Goal: Transaction & Acquisition: Purchase product/service

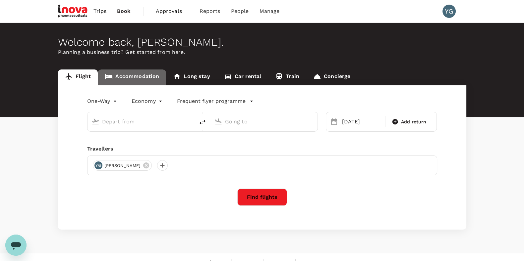
click at [134, 77] on link "Accommodation" at bounding box center [132, 78] width 68 height 16
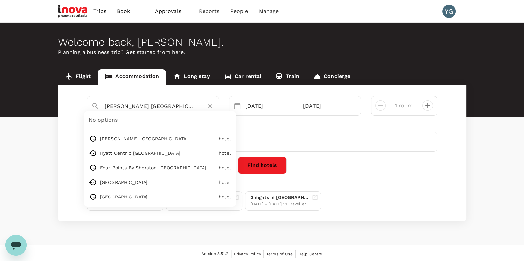
click at [125, 107] on input "Dorsett Melbourne" at bounding box center [150, 106] width 91 height 10
click at [126, 106] on input "Dorsett Melbourne" at bounding box center [150, 106] width 91 height 10
drag, startPoint x: 126, startPoint y: 106, endPoint x: 88, endPoint y: 100, distance: 39.0
click at [88, 100] on div "Dorsett Melbourne" at bounding box center [150, 103] width 129 height 17
click at [156, 108] on input "Dorsett Melbourne" at bounding box center [150, 106] width 91 height 10
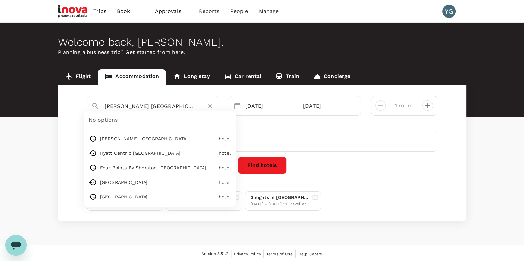
click at [123, 107] on input "Dorsett Melbourne" at bounding box center [150, 106] width 91 height 10
drag, startPoint x: 124, startPoint y: 106, endPoint x: 68, endPoint y: 102, distance: 56.5
click at [68, 102] on div "Dorsett Melbourne No options Dorsett Melbourne hotel Hyatt Centric Melbourne ho…" at bounding box center [262, 153] width 408 height 136
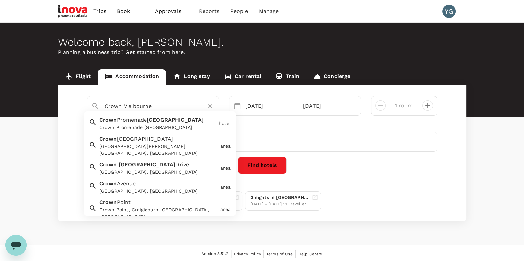
click at [159, 107] on input "Crown Melbourne" at bounding box center [150, 106] width 91 height 10
click at [160, 107] on input "Crown Melbourne" at bounding box center [150, 106] width 91 height 10
click at [175, 105] on input "Crown Melbourne" at bounding box center [150, 106] width 91 height 10
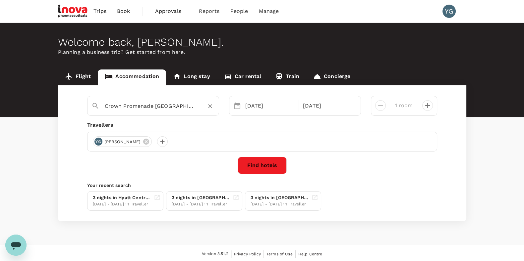
type input "Crown Promenade Melbourne"
click at [263, 159] on button "Find hotels" at bounding box center [262, 165] width 49 height 17
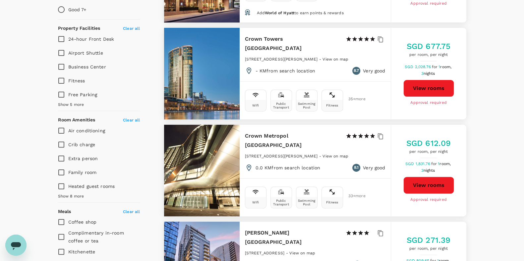
scroll to position [290, 0]
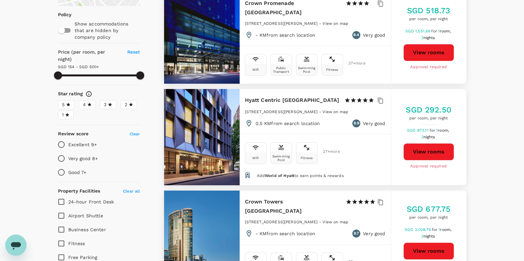
scroll to position [0, 0]
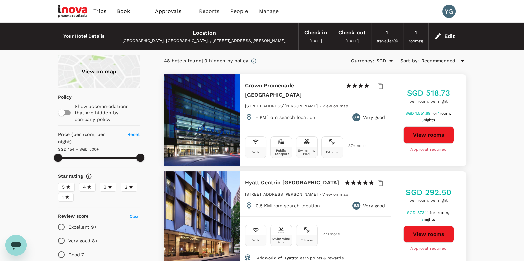
click at [429, 134] on button "View rooms" at bounding box center [428, 135] width 51 height 17
type input "499.18"
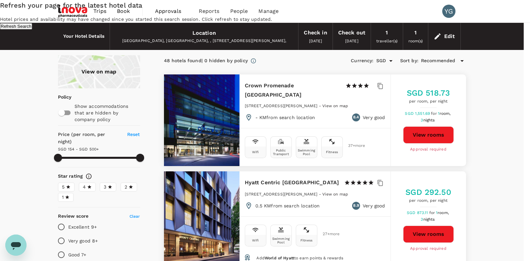
click at [499, 29] on div "Refresh your page for the latest hotel data Hotel prices and availability may h…" at bounding box center [265, 14] width 530 height 29
click at [494, 29] on div "Refresh your page for the latest hotel data Hotel prices and availability may h…" at bounding box center [265, 14] width 530 height 29
click at [23, 29] on div "Refresh your page for the latest hotel data Hotel prices and availability may h…" at bounding box center [265, 14] width 530 height 29
click at [448, 29] on div "Refresh your page for the latest hotel data Hotel prices and availability may h…" at bounding box center [265, 14] width 530 height 29
click at [32, 29] on button "Refresh Search" at bounding box center [16, 26] width 32 height 6
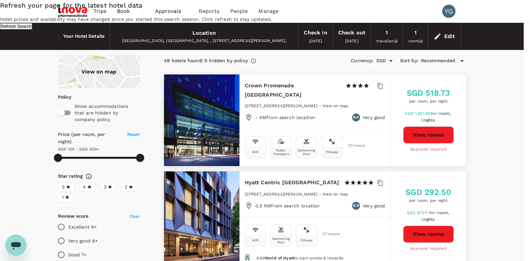
click at [505, 29] on div "Refresh your page for the latest hotel data Hotel prices and availability may h…" at bounding box center [265, 14] width 530 height 29
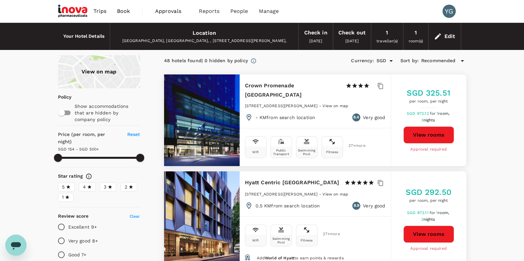
type input "499.18"
click at [445, 37] on div "Edit" at bounding box center [449, 36] width 11 height 9
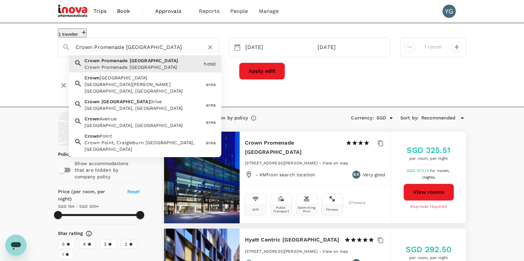
click at [121, 51] on input "Crown Promenade Melbourne" at bounding box center [136, 47] width 121 height 10
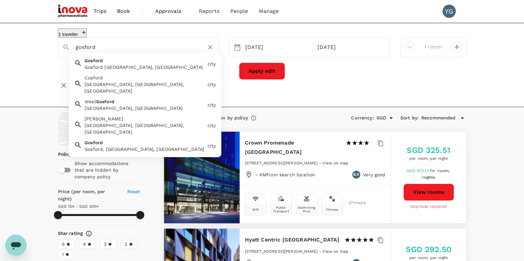
drag, startPoint x: 156, startPoint y: 64, endPoint x: 384, endPoint y: 87, distance: 229.1
click at [384, 87] on div "1 traveller gosford Gosford Gosford NSW, Australia city Cosford Cosford, Wolver…" at bounding box center [262, 59] width 408 height 63
click at [246, 49] on div "12 Nov" at bounding box center [278, 47] width 70 height 13
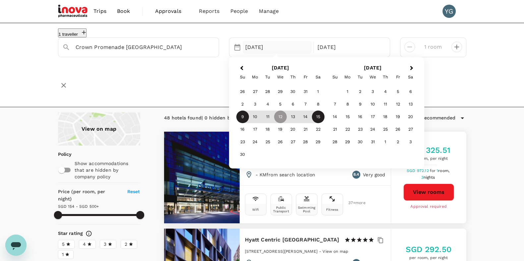
click at [240, 121] on div "9" at bounding box center [242, 117] width 13 height 13
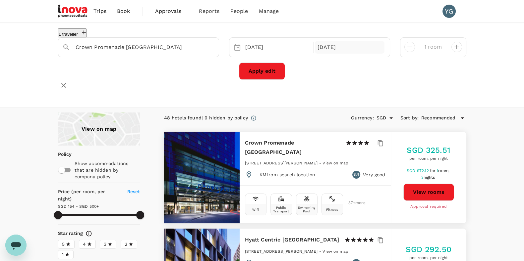
click at [340, 52] on div "15 Nov" at bounding box center [350, 47] width 70 height 13
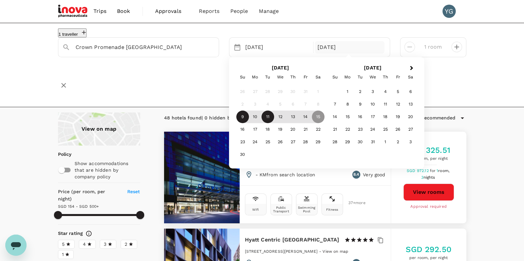
click at [268, 121] on div "11" at bounding box center [267, 117] width 13 height 13
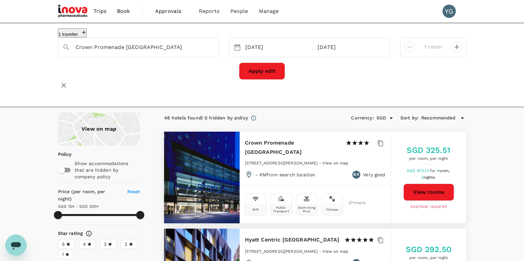
click at [194, 80] on div "Apply edit" at bounding box center [262, 71] width 408 height 17
drag, startPoint x: 261, startPoint y: 73, endPoint x: 100, endPoint y: 86, distance: 161.6
click at [100, 86] on div "1 traveller Crown Promenade Melbourne Selected date: Sunday, November 9th, 2025…" at bounding box center [262, 59] width 408 height 63
click at [164, 46] on input "Crown Promenade [GEOGRAPHIC_DATA]" at bounding box center [136, 47] width 121 height 10
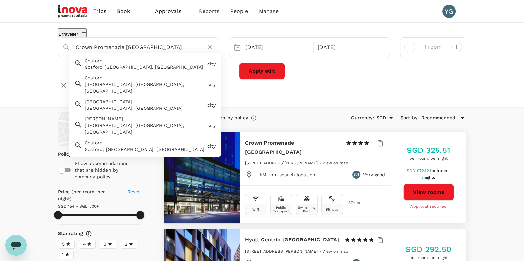
click at [121, 71] on div "Gosford NSW, Australia" at bounding box center [144, 67] width 120 height 7
type input "Gosford"
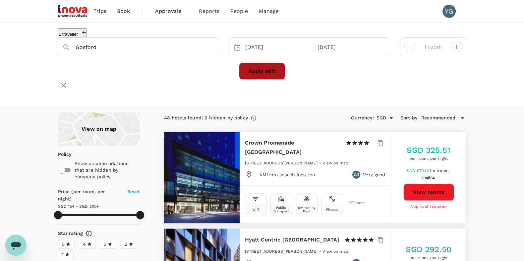
click at [263, 72] on button "Apply edit" at bounding box center [262, 71] width 46 height 17
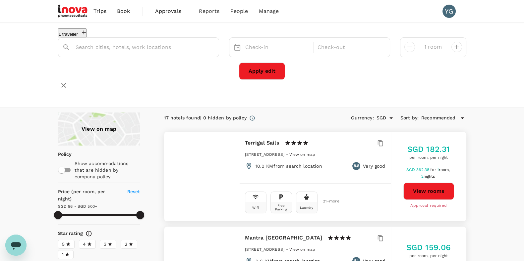
type input "Gosford"
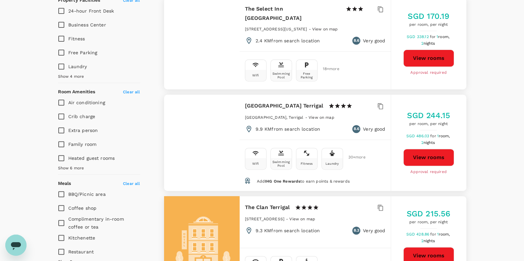
scroll to position [331, 0]
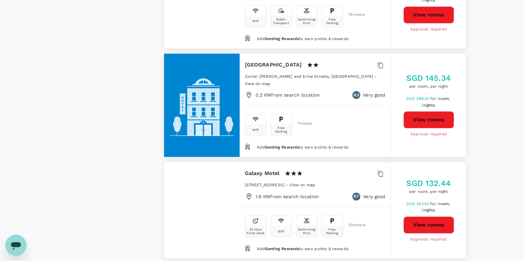
scroll to position [861, 0]
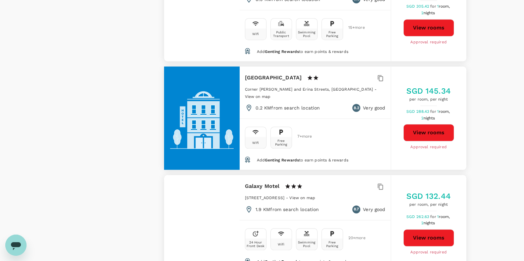
click at [507, 138] on div "View on map Policy Show accommodations that are hidden by company policy Price …" at bounding box center [262, 188] width 524 height 1874
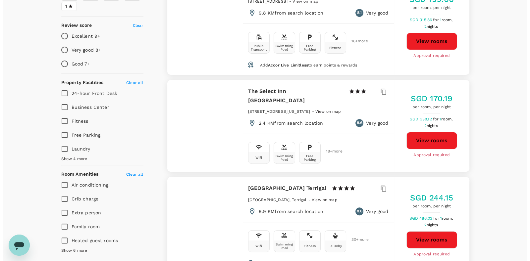
scroll to position [331, 0]
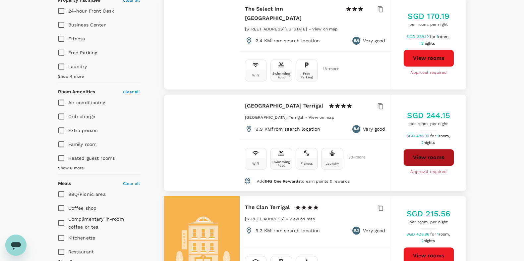
click at [427, 153] on button "View rooms" at bounding box center [428, 157] width 51 height 17
type input "499.61"
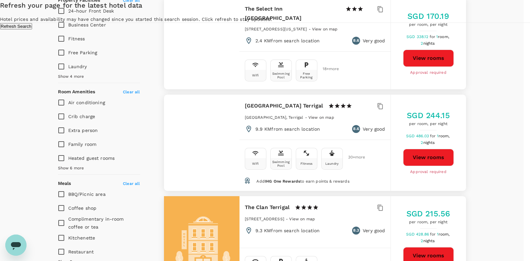
click at [501, 29] on div "Refresh your page for the latest hotel data Hotel prices and availability may h…" at bounding box center [265, 14] width 530 height 29
click at [32, 29] on button "Refresh Search" at bounding box center [16, 26] width 32 height 6
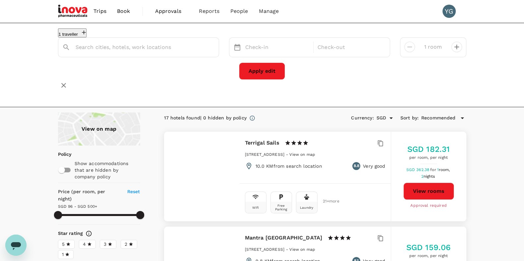
type input "Gosford"
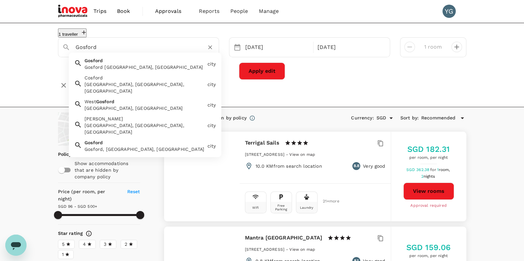
click at [127, 50] on input "Gosford" at bounding box center [136, 47] width 121 height 10
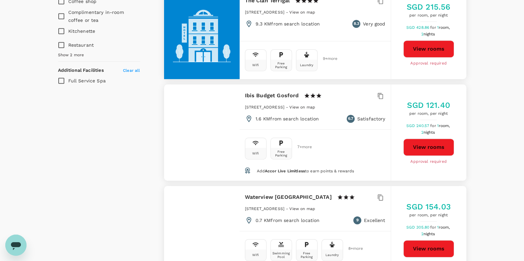
scroll to position [580, 0]
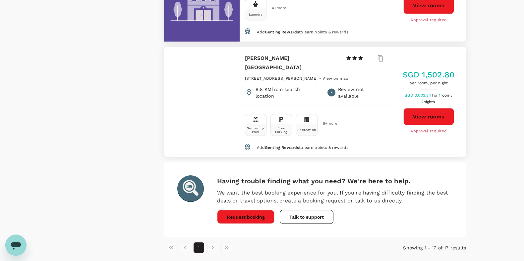
scroll to position [1715, 0]
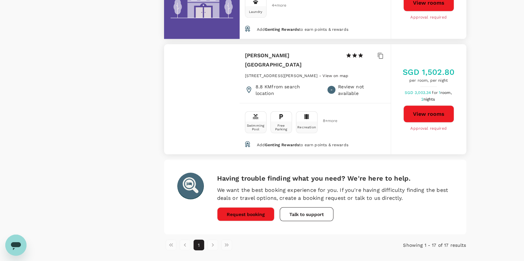
click at [443, 187] on p "We want the best booking experience for you. If you're having difficulty findin…" at bounding box center [335, 195] width 236 height 16
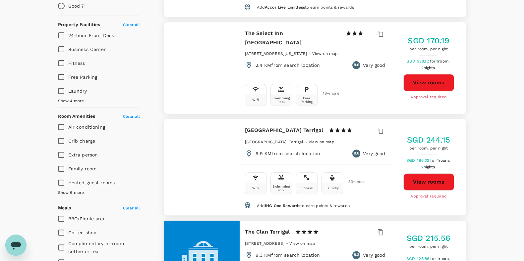
scroll to position [99, 0]
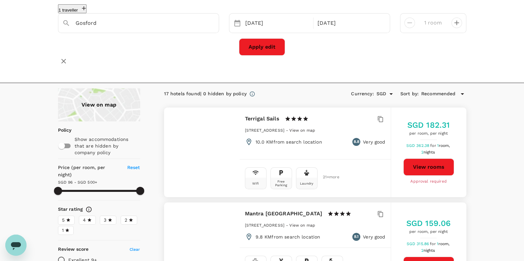
scroll to position [41, 0]
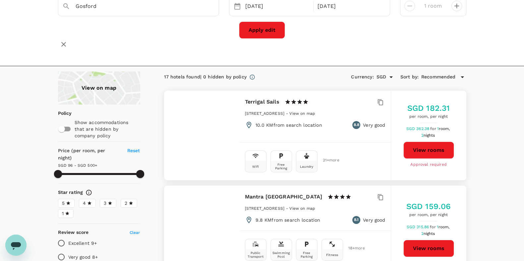
type input "499.61"
type input "116.61"
type input "499.61"
type input "137.61"
type input "499.61"
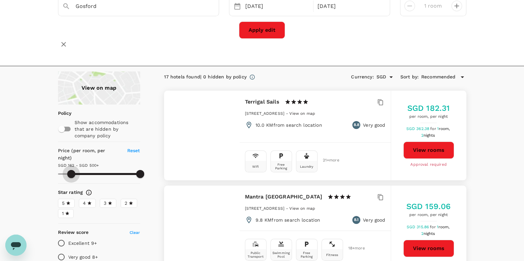
type input "161.61"
type input "499.61"
type input "168.61"
type input "499.61"
type input "182.61"
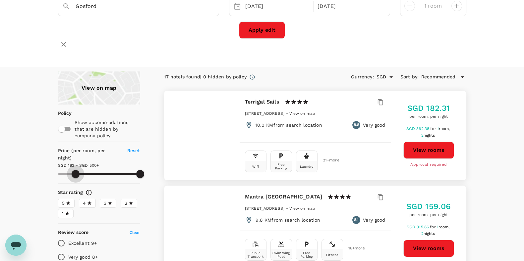
type input "499.61"
type input "182.61"
type input "499.61"
type input "184.61"
type input "499.61"
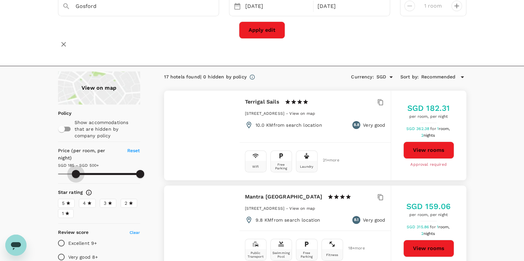
type input "184.61"
type input "499.61"
type input "186.61"
type input "499.61"
type input "189.61"
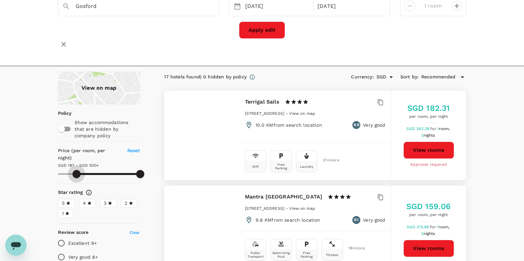
type input "499.61"
type input "189.61"
type input "499.61"
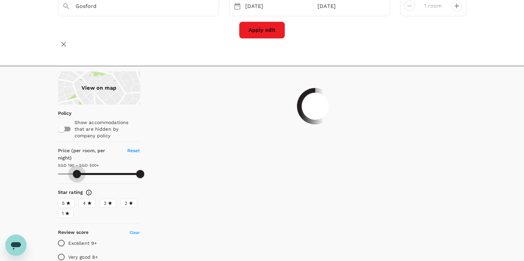
type input "189.61"
type input "499.61"
type input "186.61"
type input "499.61"
type input "184.61"
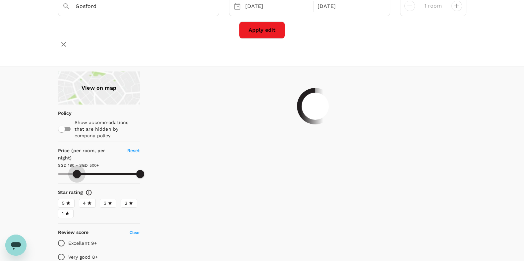
type input "499.61"
type input "181.61"
type input "499.61"
type input "181.61"
type input "499.61"
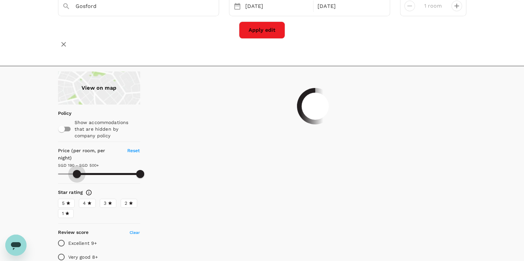
type input "179.61"
type input "499.61"
drag, startPoint x: 56, startPoint y: 162, endPoint x: 75, endPoint y: 166, distance: 19.6
click at [75, 170] on span at bounding box center [75, 174] width 8 height 8
type input "179.61"
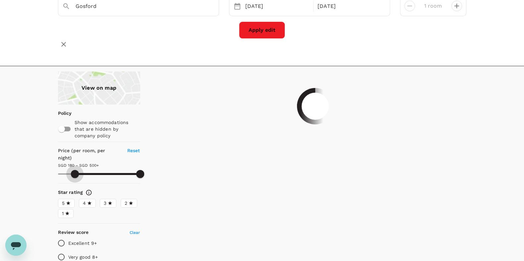
type input "499.61"
type input "179.61"
type input "499.61"
type input "179.61"
type input "499.61"
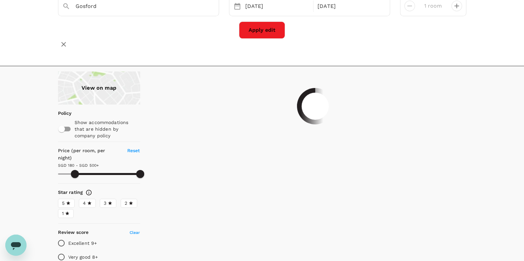
type input "179.61"
type input "499.61"
type input "179.61"
type input "499.61"
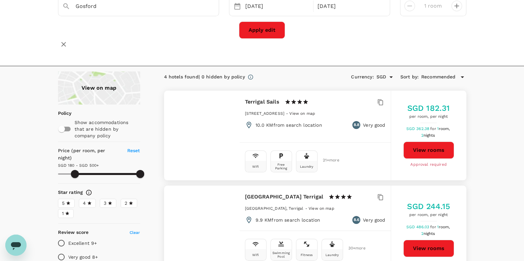
type input "179.61"
type input "499.61"
type input "179.61"
type input "499.61"
type input "179.61"
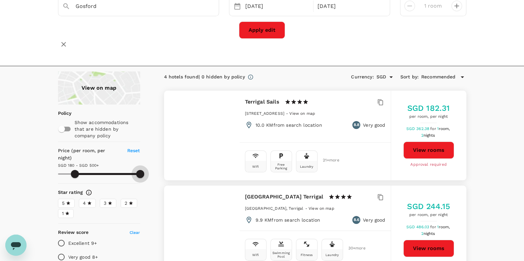
type input "495.61"
type input "179.61"
type input "482.61"
type input "179.61"
type input "474.61"
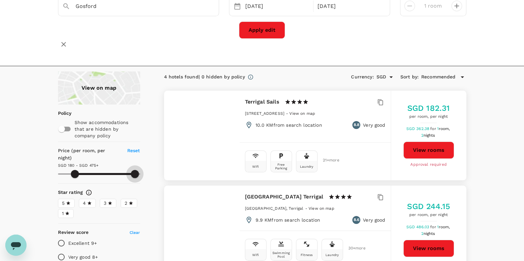
type input "179.61"
type input "466.61"
type input "179.61"
type input "455.61"
type input "179.61"
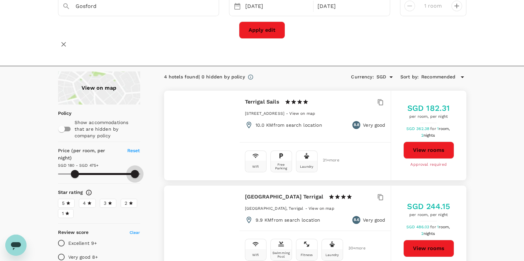
type input "447.61"
type input "179.61"
type input "445.61"
type input "179.61"
type input "443.61"
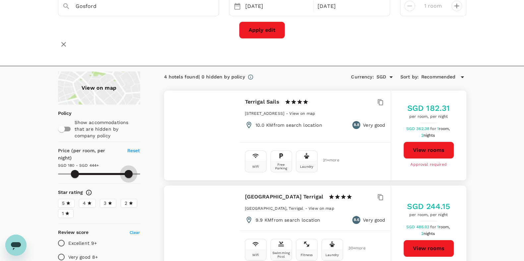
type input "179.61"
type input "443.61"
type input "179.61"
type input "440.61"
type input "179.61"
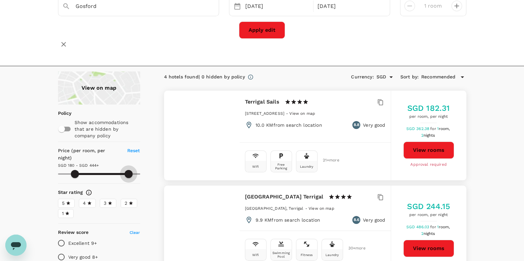
type input "430.61"
type input "179.61"
type input "424.61"
type input "179.61"
type input "420.61"
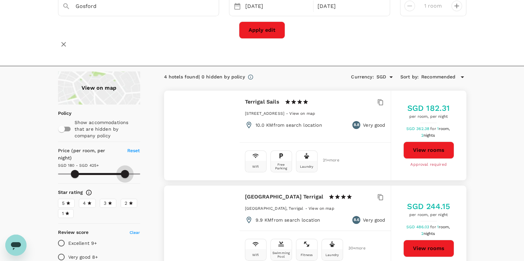
type input "179.61"
type input "417.61"
type input "179.61"
type input "411.61"
type input "179.61"
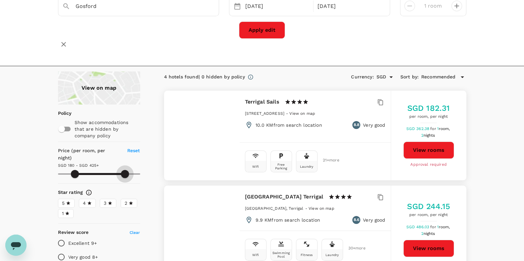
type input "411.61"
type input "179.61"
type input "409.61"
type input "179.61"
type input "409.61"
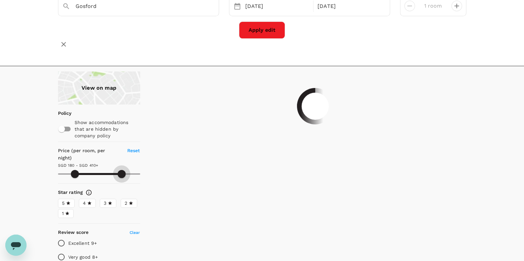
type input "179.61"
type input "409.61"
type input "179.61"
type input "406.61"
type input "179.61"
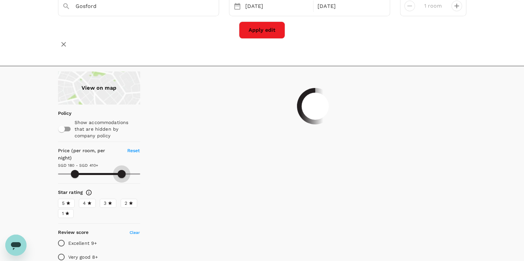
type input "406.61"
type input "179.61"
type input "404.61"
drag, startPoint x: 142, startPoint y: 166, endPoint x: 121, endPoint y: 168, distance: 21.3
click at [121, 170] on span at bounding box center [121, 174] width 8 height 8
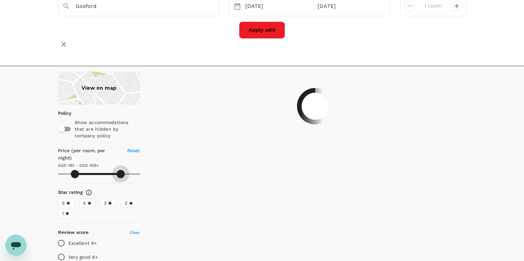
type input "179.61"
type input "404.61"
type input "179.61"
type input "404.61"
type input "179.61"
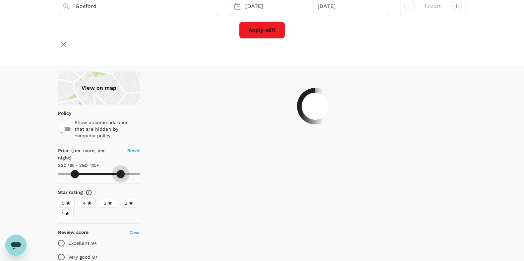
type input "404.61"
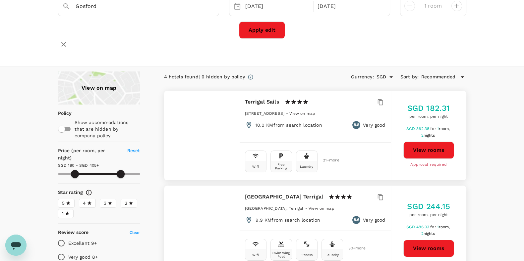
type input "179.61"
type input "404.61"
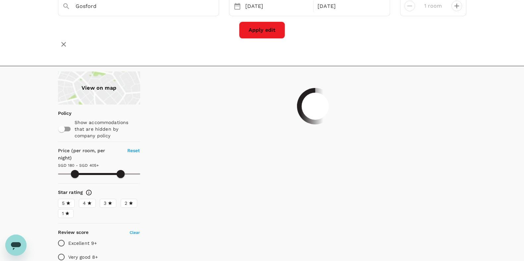
type input "179.61"
type input "404.61"
type input "179.61"
type input "404.61"
type input "179.61"
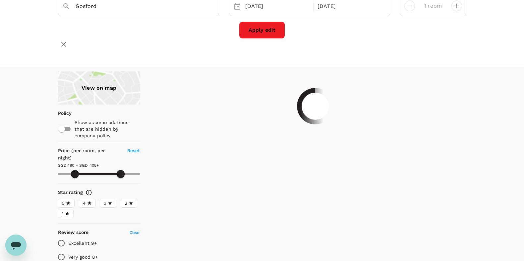
type input "404.61"
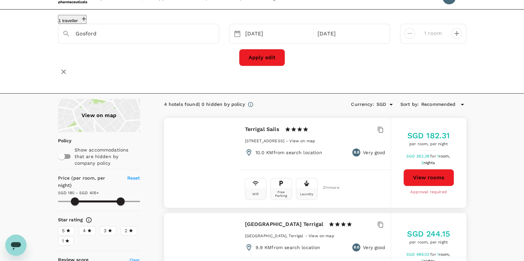
scroll to position [0, 0]
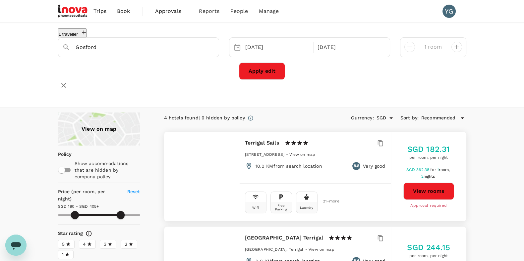
click at [463, 117] on icon at bounding box center [462, 118] width 8 height 8
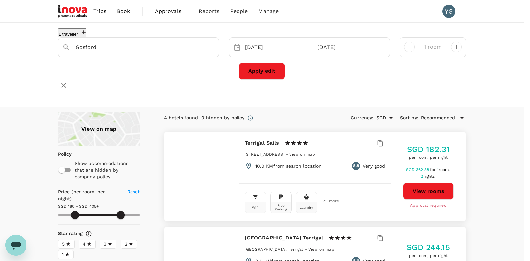
type input "179.61"
type input "404.61"
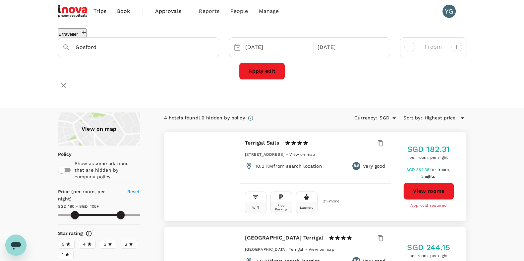
type input "179.61"
type input "404.61"
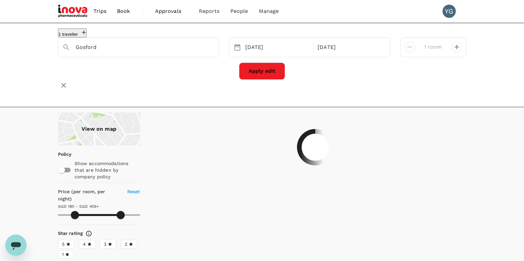
type input "179.61"
type input "404.61"
type input "179.61"
type input "404.61"
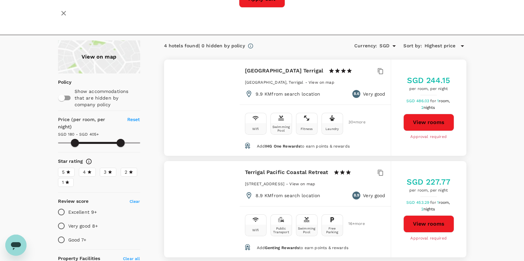
scroll to position [55, 0]
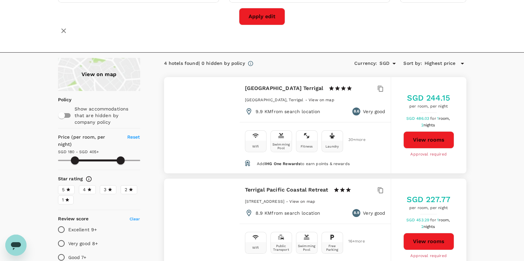
click at [273, 187] on h6 "Terrigal Pacific Coastal Retreat" at bounding box center [287, 190] width 84 height 9
drag, startPoint x: 244, startPoint y: 190, endPoint x: 316, endPoint y: 190, distance: 72.6
click at [316, 190] on div "Terrigal Pacific Coastal Retreat 1 Star 2 Stars 3 Stars 4 Stars 5 Stars 224 Ter…" at bounding box center [315, 201] width 151 height 45
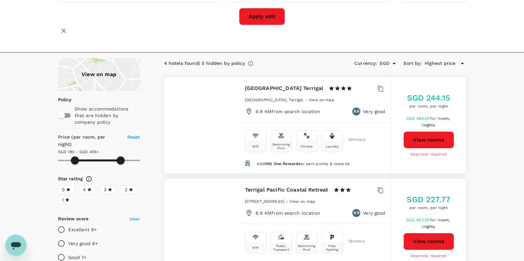
drag, startPoint x: 245, startPoint y: 88, endPoint x: 304, endPoint y: 86, distance: 58.4
click at [304, 86] on div "Crowne Plaza Terrigal 1 Star 2 Stars 3 Stars 4 Stars 5 Stars" at bounding box center [302, 88] width 114 height 9
copy h6 "Crowne Plaza Terrigal"
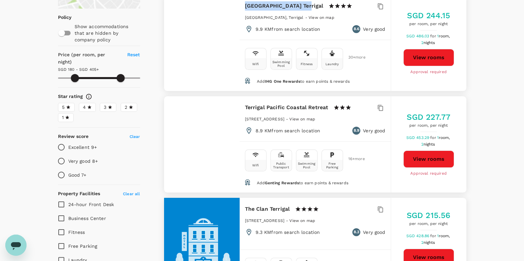
scroll to position [13, 0]
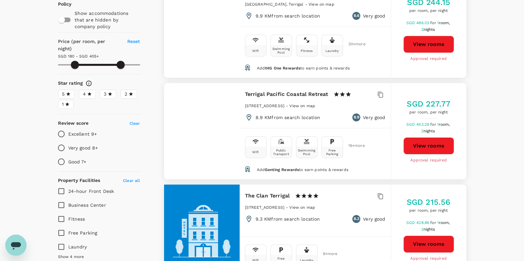
scroll to position [137, 0]
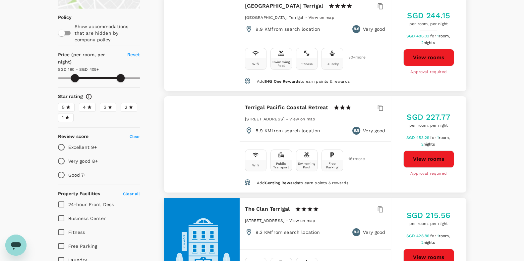
type input "179.61"
type input "404.61"
type input "179.61"
type input "404.61"
type input "179.61"
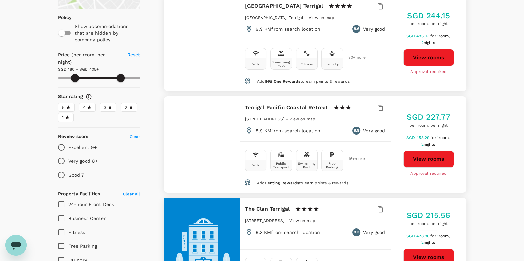
type input "404.61"
type input "155.61"
type input "404.61"
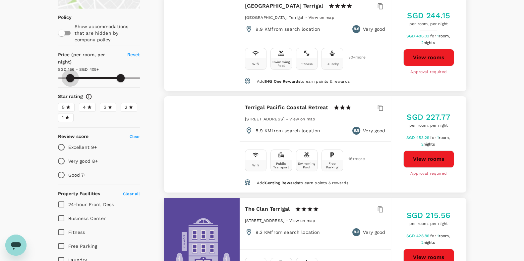
type input "155.61"
type input "404.61"
type input "151.61"
type input "404.61"
type input "135.61"
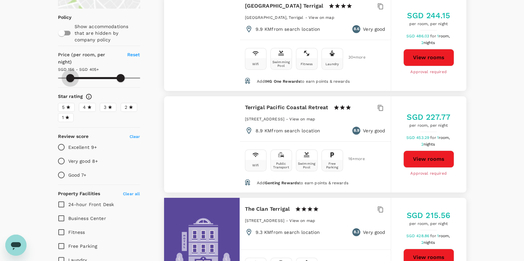
type input "404.61"
type input "119.61"
type input "404.61"
type input "116.61"
type input "404.61"
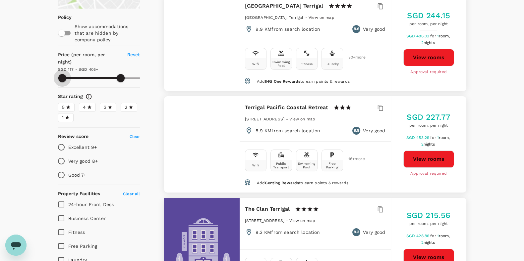
drag, startPoint x: 70, startPoint y: 68, endPoint x: 62, endPoint y: 70, distance: 8.1
click at [62, 74] on span at bounding box center [62, 78] width 8 height 8
type input "116.61"
type input "404.61"
type input "116.61"
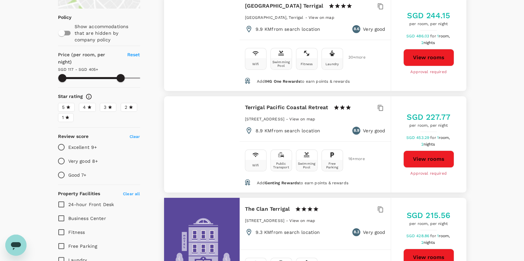
type input "404.61"
type input "116.61"
type input "404.61"
type input "116.61"
type input "404.61"
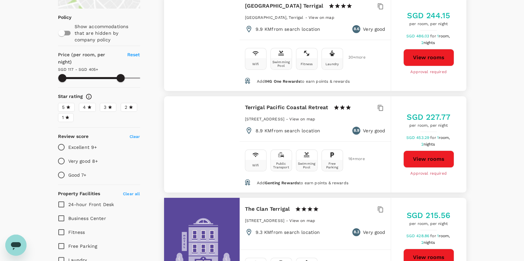
type input "116.61"
type input "404.61"
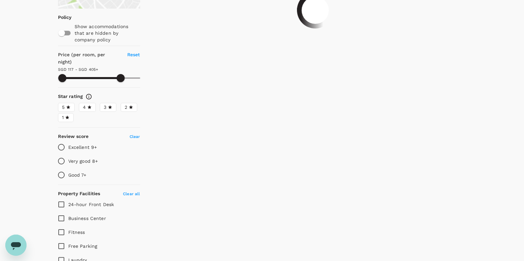
type input "116.61"
type input "404.61"
type input "116.61"
type input "406.61"
type input "116.61"
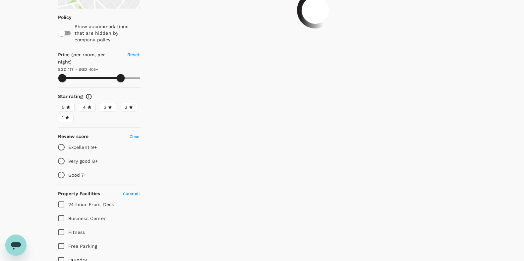
type input "406.61"
type input "116.61"
type input "414.61"
type input "116.61"
type input "473.61"
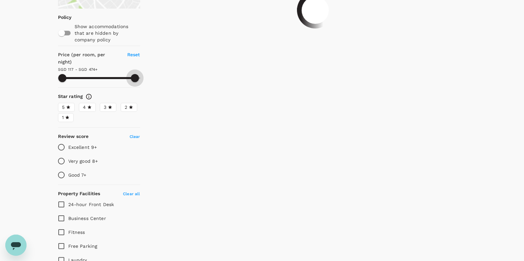
type input "116.61"
type input "499.61"
type input "116.61"
type input "499.61"
drag, startPoint x: 121, startPoint y: 67, endPoint x: 151, endPoint y: 72, distance: 30.2
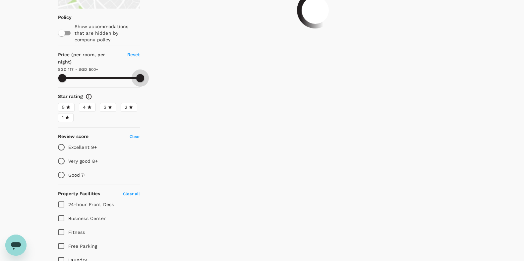
click at [151, 72] on div "View on map Policy Show accommodations that are hidden by company policy Price …" at bounding box center [254, 231] width 424 height 513
type input "116.61"
type input "499.61"
type input "116.61"
type input "499.61"
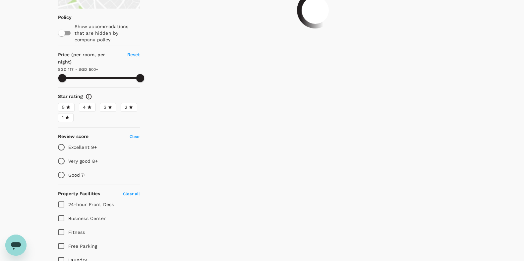
click at [30, 107] on div "View on map Policy Show accommodations that are hidden by company policy Price …" at bounding box center [262, 231] width 524 height 513
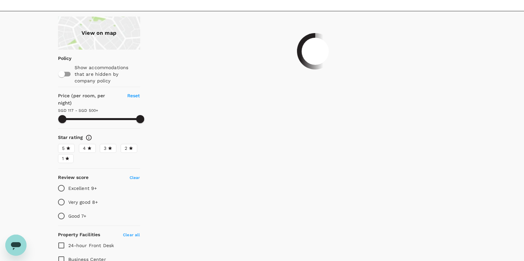
type input "116.61"
type input "499.61"
type input "116.61"
type input "499.61"
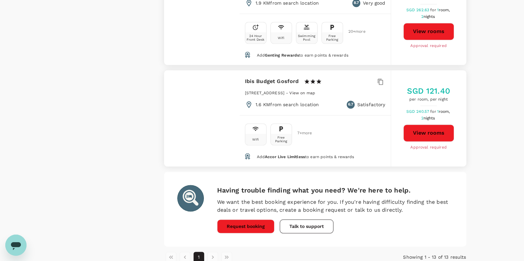
scroll to position [1293, 0]
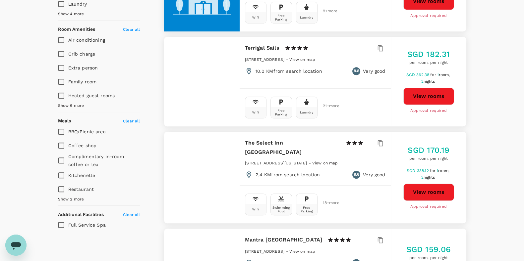
scroll to position [423, 0]
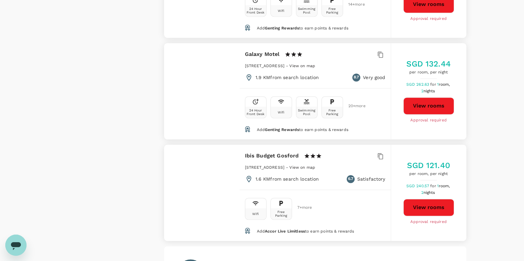
scroll to position [1242, 0]
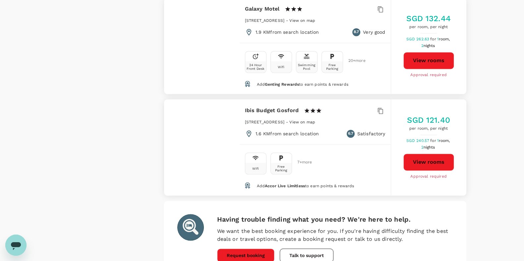
click at [315, 120] on span "View on map" at bounding box center [302, 122] width 26 height 5
type input "116.61"
type input "499.61"
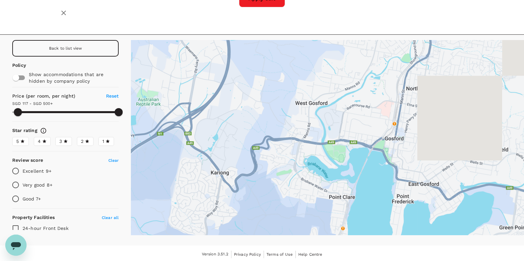
type input "116.61"
type input "499.61"
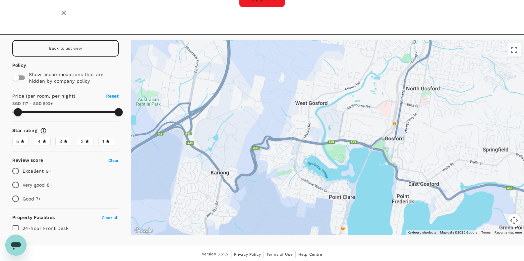
type input "116.61"
type input "499.61"
type input "116.61"
type input "499.61"
type input "116.61"
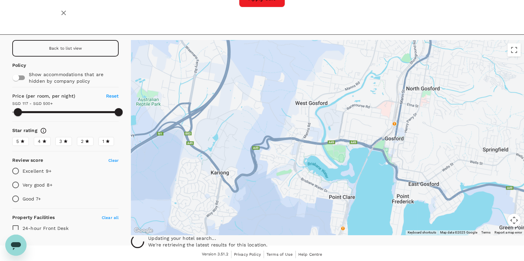
type input "499.61"
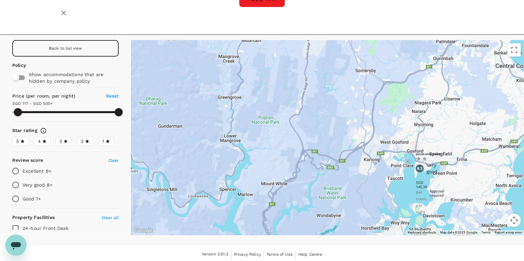
type input "116.61"
type input "499.61"
type input "116.61"
type input "499.61"
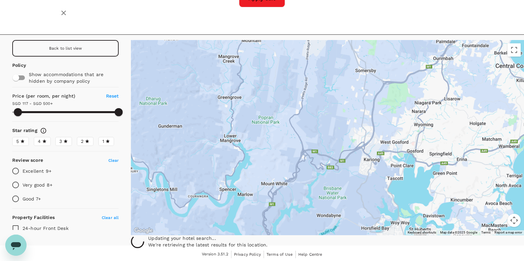
type input "116.61"
type input "499.61"
type input "116.61"
type input "499.61"
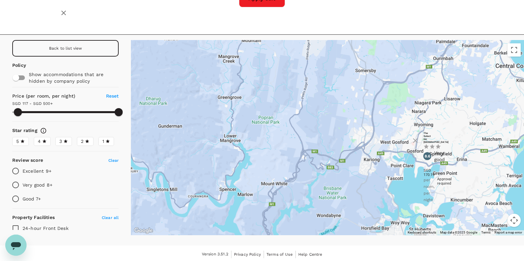
click at [430, 132] on icon at bounding box center [427, 135] width 5 height 7
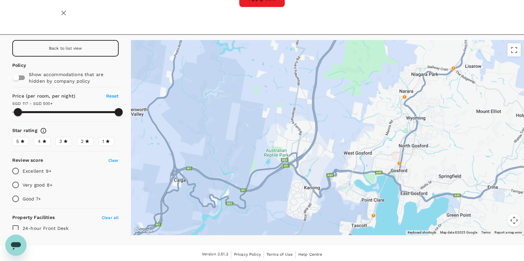
type input "116.61"
type input "499.61"
type input "116.61"
type input "499.61"
type input "116.61"
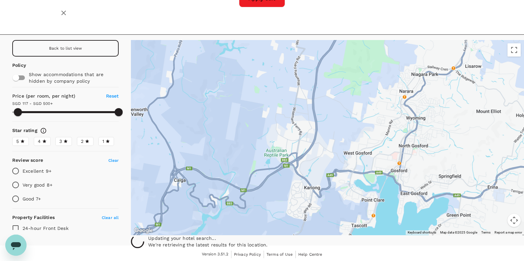
type input "499.61"
type input "116.61"
type input "499.61"
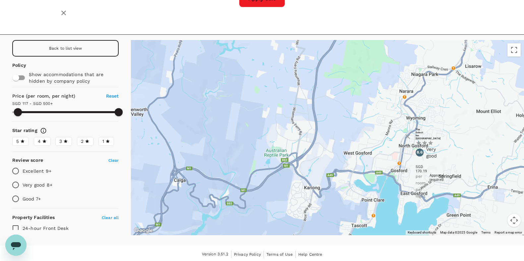
click at [416, 128] on div at bounding box center [416, 128] width 0 height 0
click at [422, 128] on icon at bounding box center [419, 131] width 5 height 7
type input "116.61"
type input "499.61"
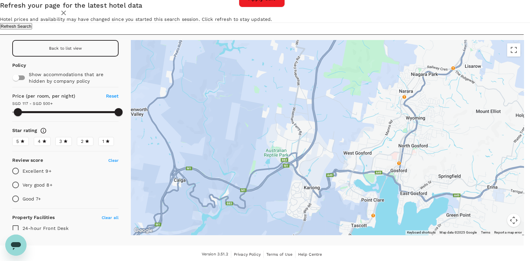
click at [196, 13] on div "Refresh your page for the latest hotel data Hotel prices and availability may h…" at bounding box center [265, 14] width 530 height 29
click at [32, 29] on button "Refresh Search" at bounding box center [16, 26] width 32 height 6
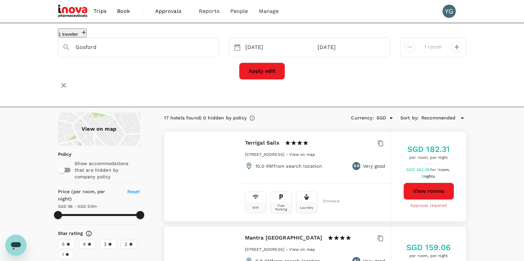
click at [494, 87] on div "1 traveller Gosford 09 Nov 11 Nov 1 room Apply edit" at bounding box center [262, 65] width 524 height 84
click at [346, 76] on div "Apply edit" at bounding box center [262, 71] width 408 height 17
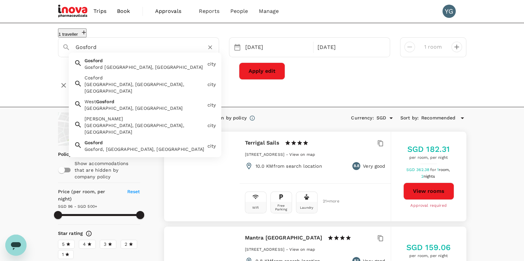
click at [116, 52] on input "Gosford" at bounding box center [136, 47] width 121 height 10
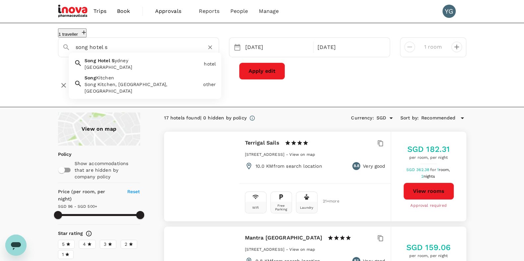
click at [103, 63] on span "Hotel" at bounding box center [104, 60] width 12 height 5
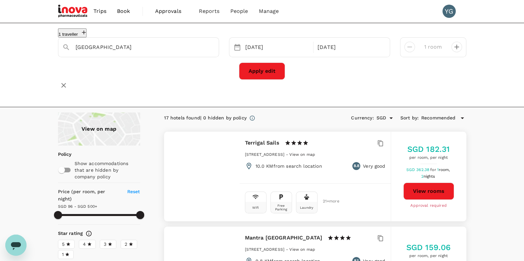
click at [325, 78] on div "Apply edit" at bounding box center [262, 71] width 408 height 17
click at [259, 75] on button "Apply edit" at bounding box center [262, 71] width 46 height 17
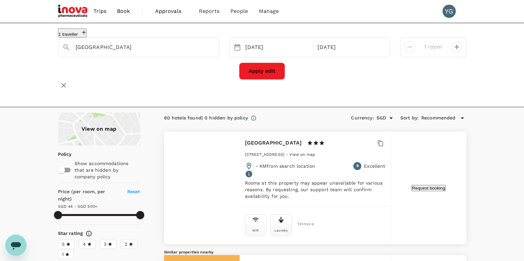
click at [39, 74] on div "1 traveller Song Hotel Sydney 09 Nov 11 Nov 1 room Apply edit" at bounding box center [262, 65] width 524 height 84
click at [507, 75] on div "1 traveller Song Hotel Sydney 09 Nov 11 Nov 1 room Apply edit" at bounding box center [262, 65] width 524 height 84
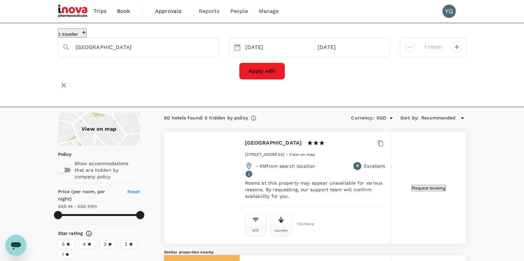
click at [192, 71] on div "Apply edit" at bounding box center [262, 71] width 408 height 17
click at [335, 51] on div "11 Nov" at bounding box center [350, 47] width 70 height 13
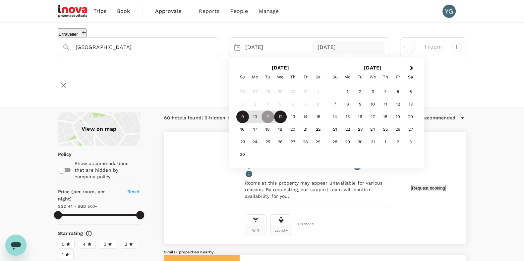
click at [284, 122] on div "12" at bounding box center [280, 117] width 13 height 13
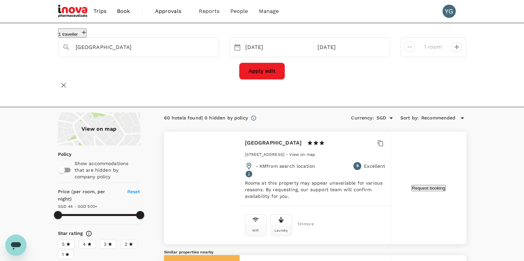
click at [178, 78] on div "Apply edit" at bounding box center [262, 71] width 408 height 17
click at [264, 74] on button "Apply edit" at bounding box center [262, 71] width 46 height 17
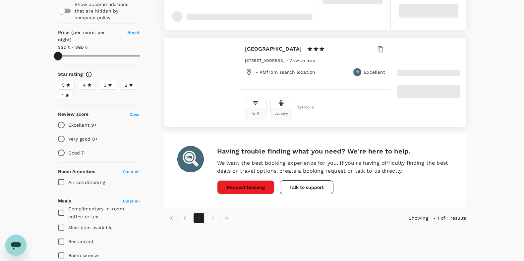
scroll to position [165, 0]
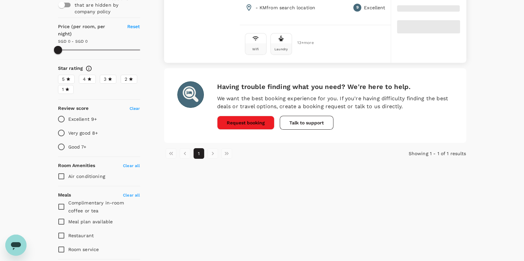
click at [416, 211] on div "Optimizing your search results.. Currency : SGD Sort by : Recommended Song Hote…" at bounding box center [307, 123] width 318 height 353
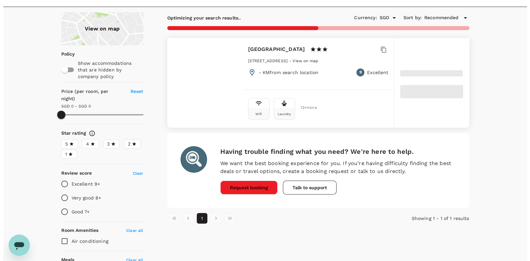
scroll to position [83, 0]
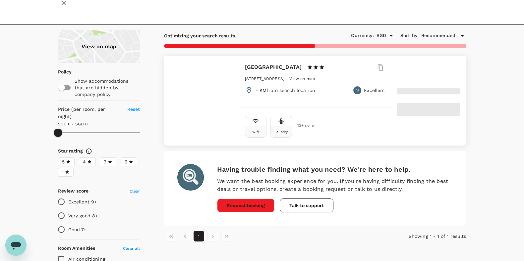
drag, startPoint x: 501, startPoint y: 130, endPoint x: 413, endPoint y: 173, distance: 98.0
click at [499, 131] on div "View on map Policy Show accommodations that are hidden by company policy Price …" at bounding box center [262, 206] width 524 height 353
click at [303, 204] on button "Talk to support" at bounding box center [307, 206] width 54 height 14
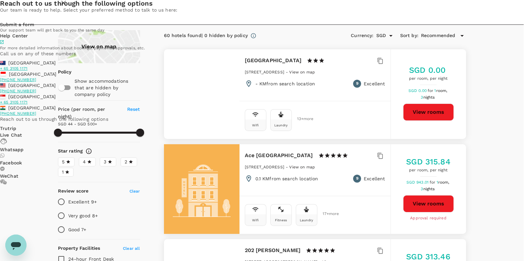
click at [320, 116] on div "Australia + 65 3105 1171 Indonesia +62 2 130762312 Malaysia +60 3 2774 4054 Sin…" at bounding box center [265, 88] width 530 height 56
click at [500, 106] on div "Reach out to us through the following options Our team is ready to help. Select…" at bounding box center [265, 93] width 530 height 187
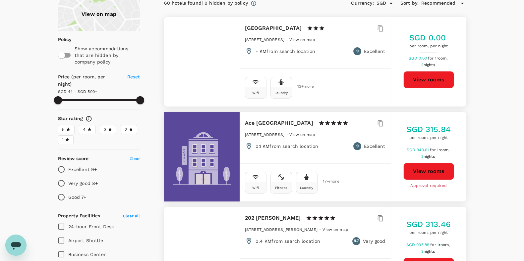
scroll to position [0, 0]
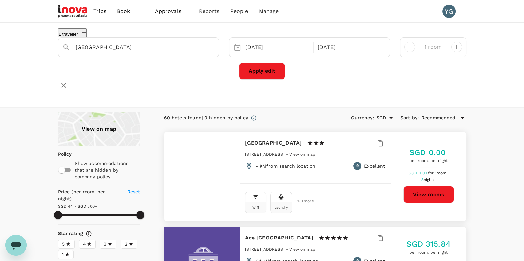
click at [432, 191] on button "View rooms" at bounding box center [428, 194] width 51 height 17
click at [433, 190] on button "View rooms" at bounding box center [428, 194] width 51 height 17
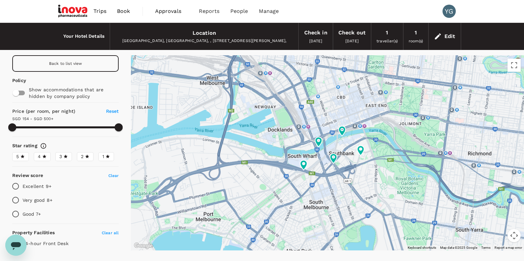
click at [514, 236] on button "Map camera controls" at bounding box center [513, 235] width 13 height 13
click at [499, 237] on button "Zoom out" at bounding box center [497, 235] width 13 height 13
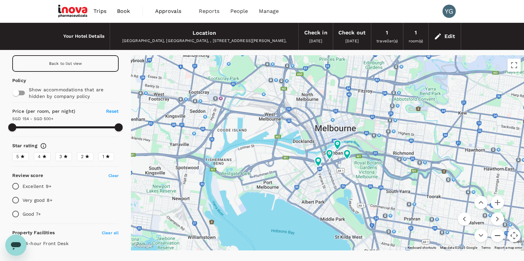
click at [499, 237] on button "Zoom out" at bounding box center [497, 235] width 13 height 13
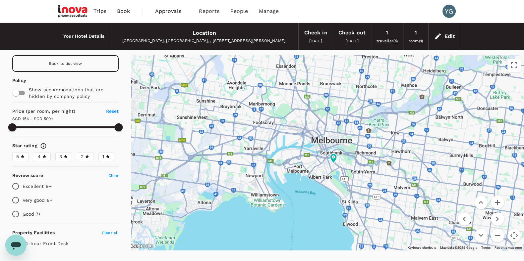
click at [404, 11] on div "Trips Book Approvals 0 Reports People Manage YG" at bounding box center [262, 11] width 408 height 23
type input "499.18"
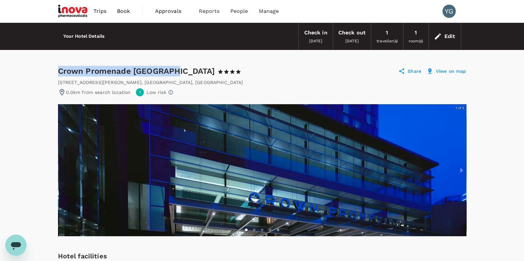
drag, startPoint x: 58, startPoint y: 70, endPoint x: 174, endPoint y: 70, distance: 115.6
click at [174, 70] on div "Crown Promenade Melbourne 1 Star 2 Stars 3 Stars 4 Stars 5 Stars" at bounding box center [152, 71] width 189 height 11
copy div "Crown Promenade Melbourne"
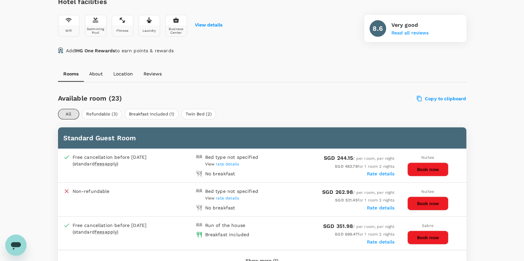
scroll to position [290, 0]
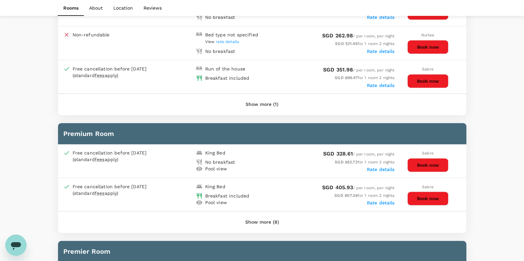
scroll to position [456, 0]
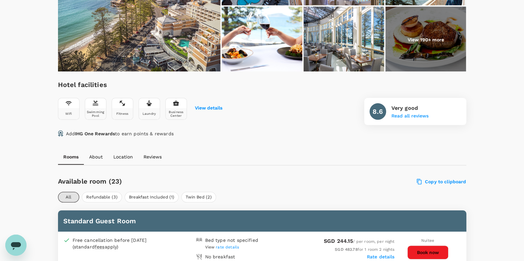
scroll to position [0, 0]
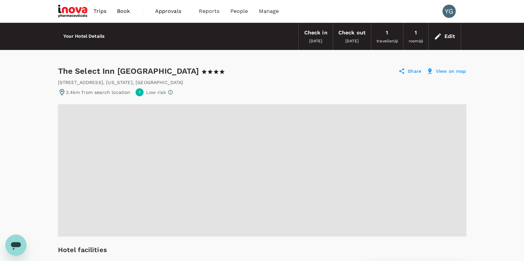
radio input "true"
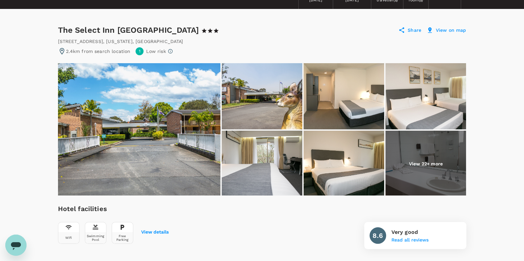
scroll to position [83, 0]
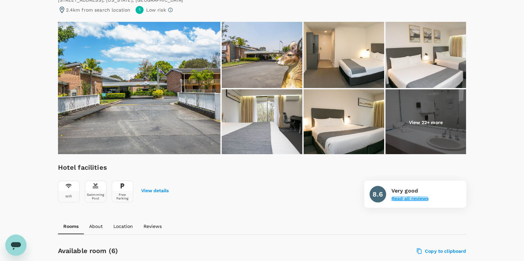
click at [407, 200] on button "Read all reviews" at bounding box center [409, 198] width 37 height 5
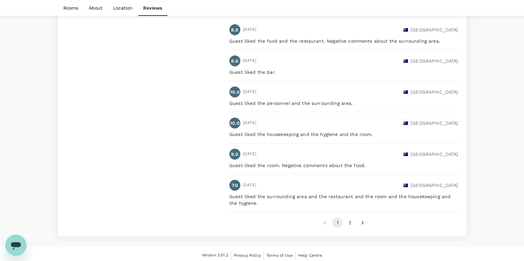
scroll to position [1148, 0]
click at [362, 219] on icon "Go to next page" at bounding box center [362, 222] width 7 height 7
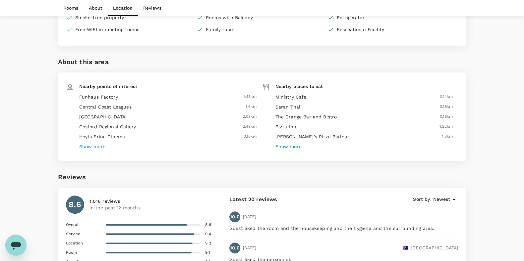
scroll to position [817, 0]
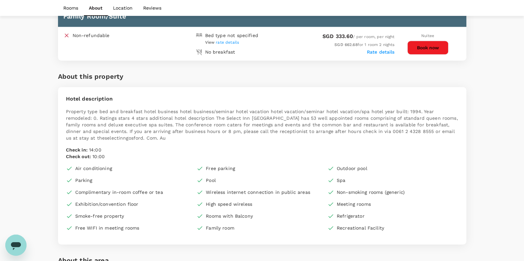
scroll to position [609, 0]
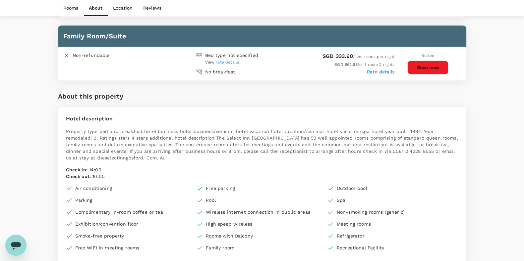
click at [502, 108] on div "Your Hotel Details Check in 09 Nov 2025 Check out 11 Nov 2025 1 traveller(s) 1 …" at bounding box center [262, 101] width 524 height 1377
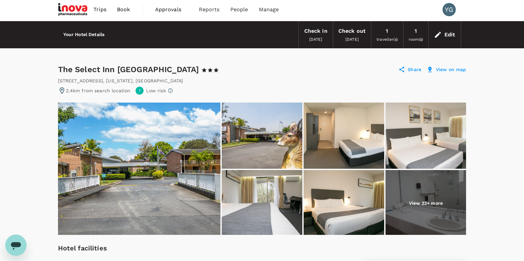
scroll to position [0, 0]
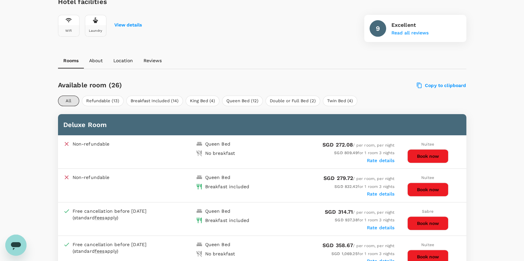
scroll to position [290, 0]
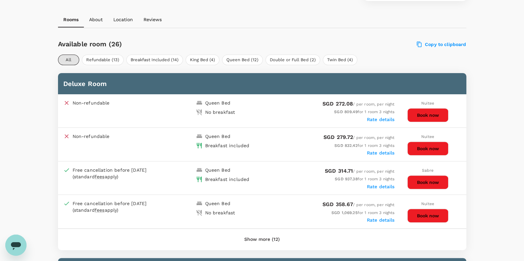
click at [101, 176] on span "fees" at bounding box center [100, 176] width 10 height 5
click at [154, 179] on div "Free cancellation before 08 Nov 2025 (standard fees apply)" at bounding box center [117, 173] width 89 height 13
click at [96, 171] on div "Standard TruTrip refund and change fees still apply." at bounding box center [100, 159] width 99 height 28
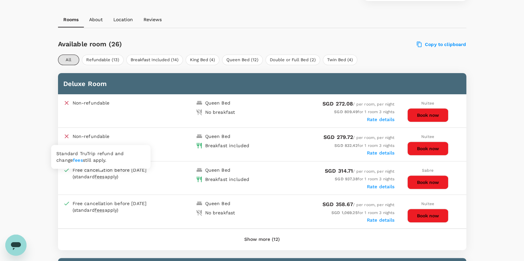
click at [73, 160] on link "fees" at bounding box center [78, 160] width 10 height 5
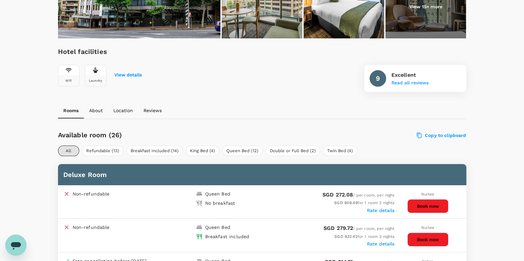
scroll to position [249, 0]
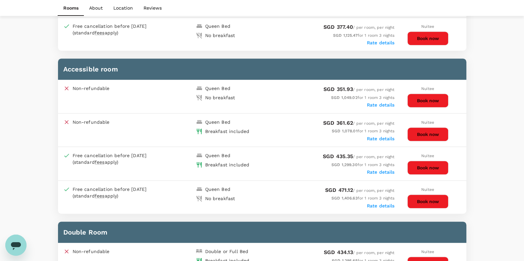
scroll to position [623, 0]
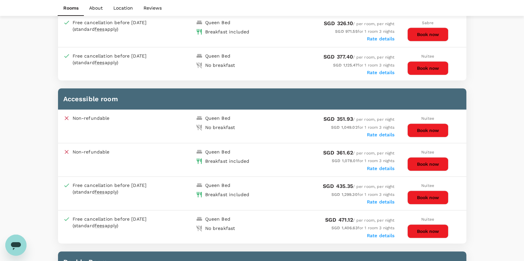
click at [507, 177] on div "Your Hotel Details Check in [DATE] Check out [DATE] 1 traveller(s) 1 room(s) Ed…" at bounding box center [262, 249] width 524 height 1698
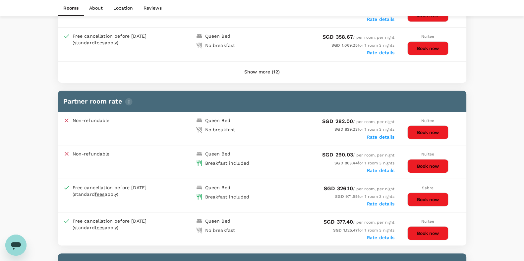
scroll to position [250, 0]
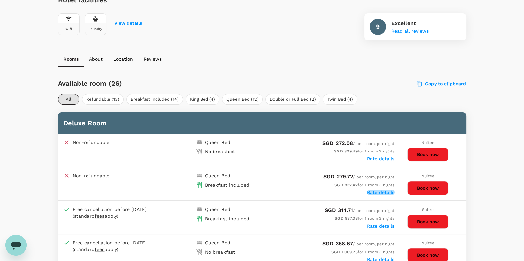
click at [380, 190] on label "Rate details" at bounding box center [381, 192] width 28 height 5
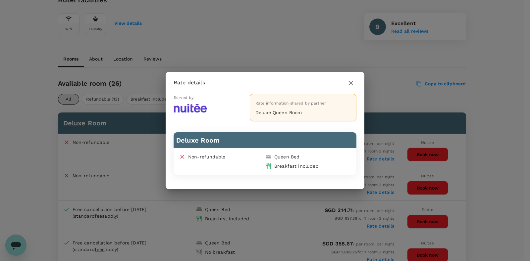
click at [227, 119] on div "Served by" at bounding box center [204, 108] width 61 height 28
click at [353, 82] on icon "button" at bounding box center [351, 83] width 8 height 8
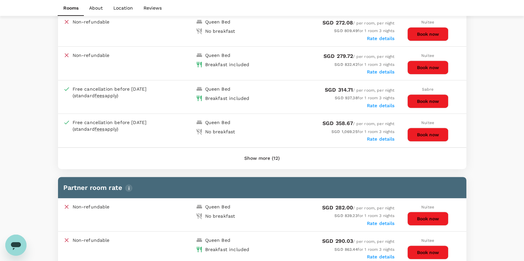
scroll to position [333, 0]
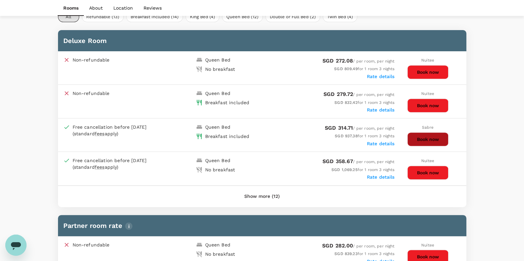
click at [432, 139] on button "Book now" at bounding box center [427, 140] width 41 height 14
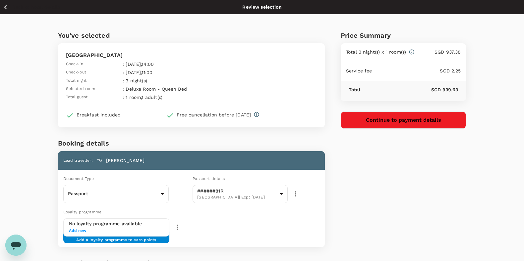
click at [21, 140] on div "You've selected Song Hotel [GEOGRAPHIC_DATA] Check-in : [DATE] 14:00 Check-out …" at bounding box center [262, 177] width 524 height 326
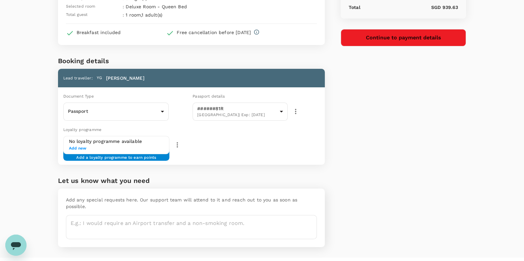
scroll to position [90, 0]
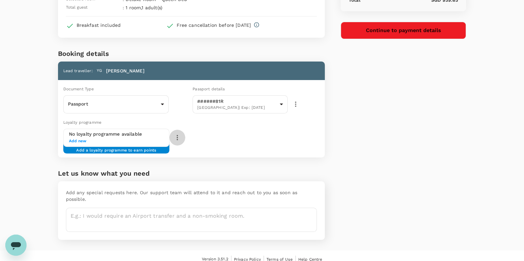
click at [179, 136] on icon "button" at bounding box center [177, 138] width 8 height 8
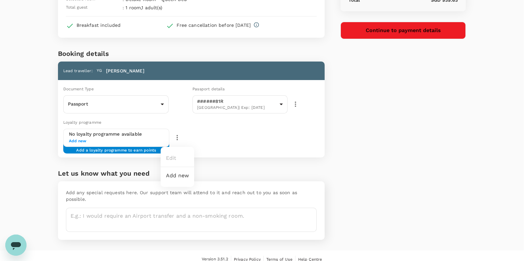
click at [13, 169] on div at bounding box center [265, 130] width 530 height 261
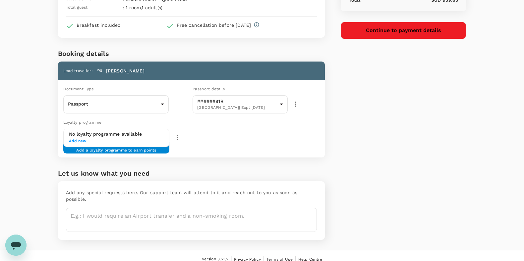
click at [78, 140] on span "Add new" at bounding box center [116, 141] width 95 height 7
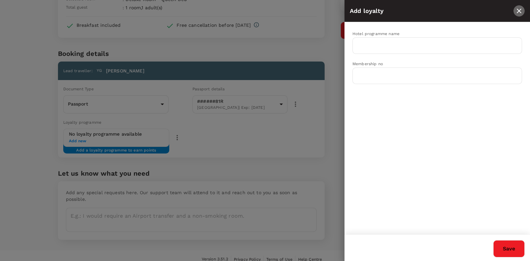
click at [522, 12] on icon "close" at bounding box center [519, 11] width 8 height 8
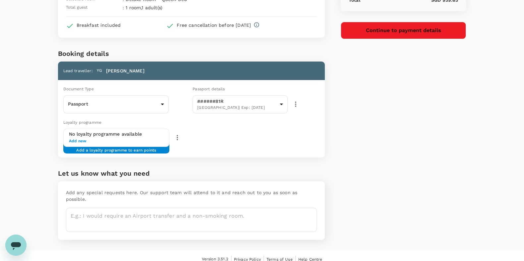
click at [462, 156] on div "Price Summary Total 3 night(s) x 1 room(s) SGD 937.38 Service fee SGD 2.25 Tota…" at bounding box center [395, 87] width 141 height 326
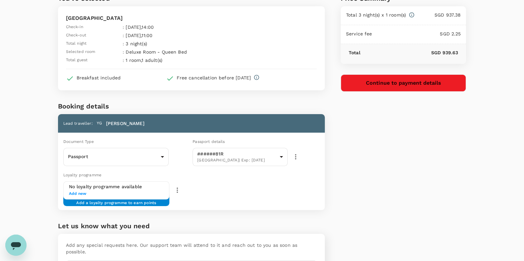
scroll to position [7, 0]
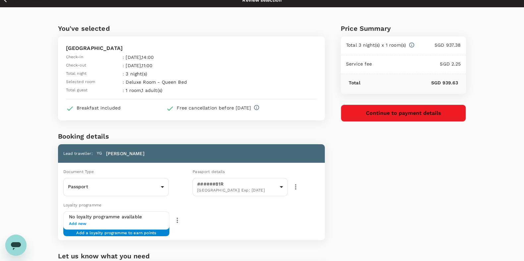
click at [423, 204] on div "Price Summary Total 3 night(s) x 1 room(s) SGD 937.38 Service fee SGD 2.25 Tota…" at bounding box center [395, 170] width 141 height 326
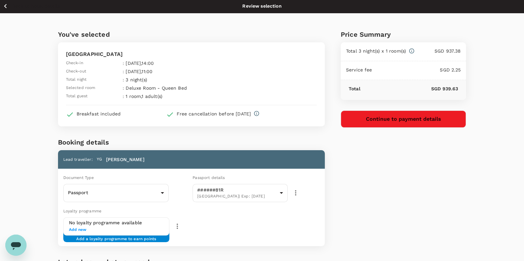
scroll to position [0, 0]
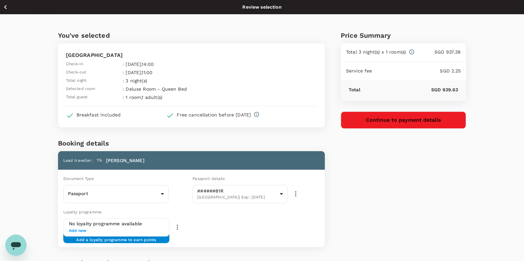
click at [400, 201] on div "Price Summary Total 3 night(s) x 1 room(s) SGD 937.38 Service fee SGD 2.25 Tota…" at bounding box center [395, 177] width 141 height 326
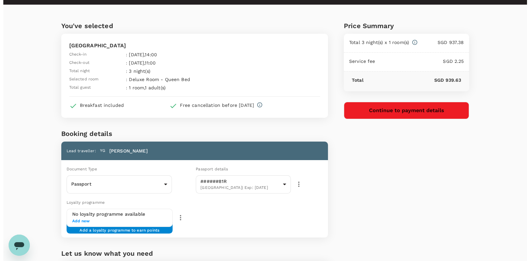
scroll to position [7, 0]
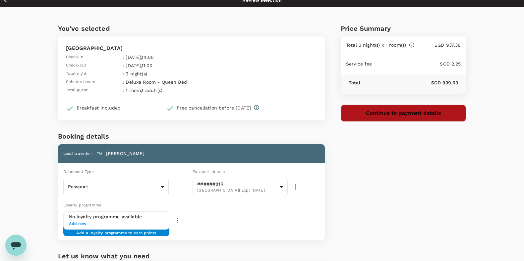
click at [399, 114] on button "Continue to payment details" at bounding box center [404, 113] width 126 height 17
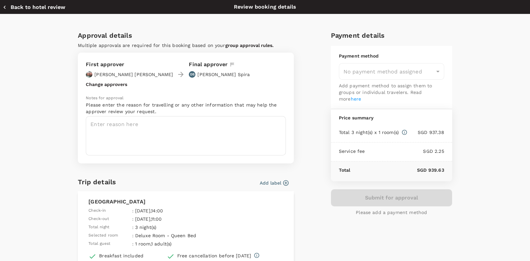
type input "9e677c2c-1b51-4fb9-8b8e-e61d94c42ce6"
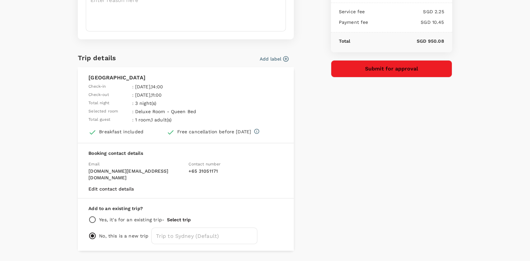
scroll to position [137, 0]
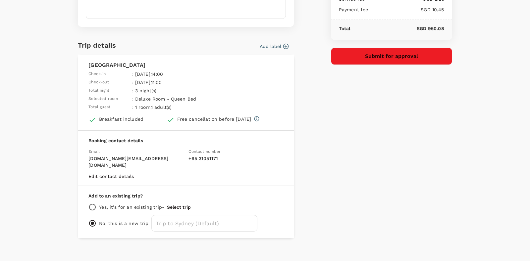
click at [423, 166] on div "Payment details Payment method GoFluid Balance : SGD 120,290.79 1.1 % payment f…" at bounding box center [389, 63] width 127 height 351
click at [397, 166] on div "Payment details Payment method GoFluid Balance : SGD 120,290.79 1.1 % payment f…" at bounding box center [389, 63] width 127 height 351
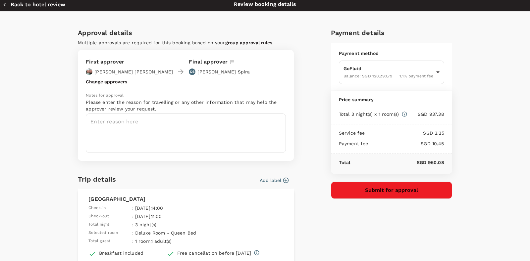
scroll to position [0, 0]
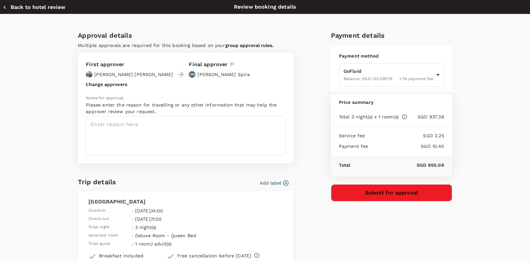
click at [501, 154] on div "Approval details Multiple approvals are required for this booking based on your…" at bounding box center [265, 209] width 530 height 391
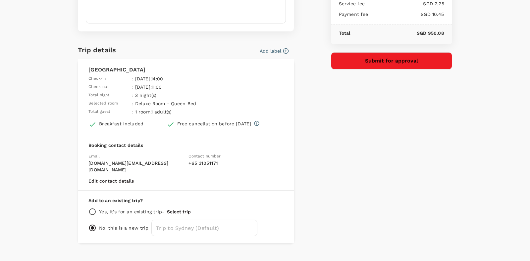
scroll to position [137, 0]
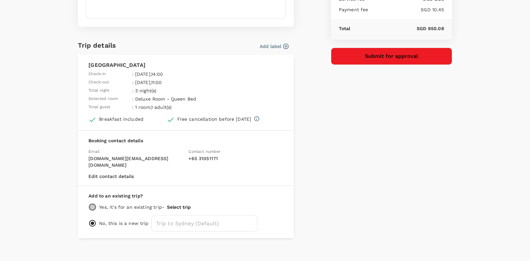
click at [88, 203] on input "radio" at bounding box center [92, 207] width 8 height 8
radio input "true"
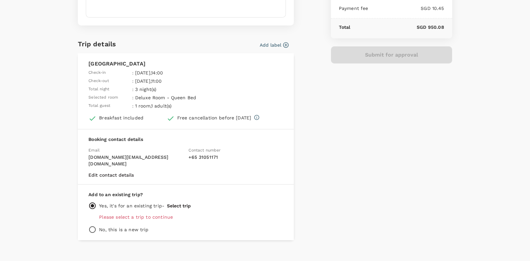
scroll to position [140, 0]
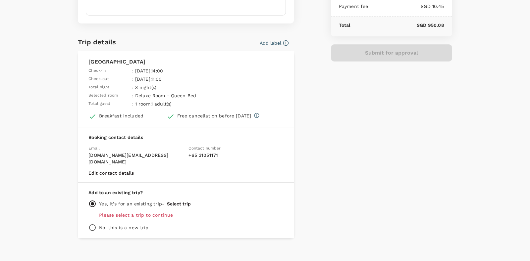
click at [135, 212] on p "Please select a trip to continue" at bounding box center [191, 215] width 184 height 7
click at [107, 212] on p "Please select a trip to continue" at bounding box center [191, 215] width 184 height 7
click at [133, 212] on p "Please select a trip to continue" at bounding box center [191, 215] width 184 height 7
click at [108, 212] on p "Please select a trip to continue" at bounding box center [191, 215] width 184 height 7
click at [102, 212] on p "Please select a trip to continue" at bounding box center [191, 215] width 184 height 7
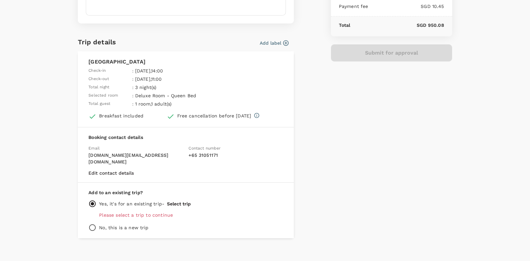
drag, startPoint x: 126, startPoint y: 208, endPoint x: 131, endPoint y: 208, distance: 5.3
click at [127, 212] on p "Please select a trip to continue" at bounding box center [191, 215] width 184 height 7
click at [164, 212] on p "Please select a trip to continue" at bounding box center [191, 215] width 184 height 7
click at [136, 212] on p "Please select a trip to continue" at bounding box center [191, 215] width 184 height 7
click at [116, 212] on p "Please select a trip to continue" at bounding box center [191, 215] width 184 height 7
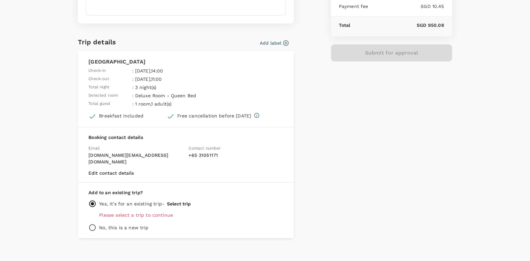
click at [108, 212] on p "Please select a trip to continue" at bounding box center [191, 215] width 184 height 7
click at [99, 212] on p "Please select a trip to continue" at bounding box center [191, 215] width 184 height 7
click at [128, 212] on p "Please select a trip to continue" at bounding box center [191, 215] width 184 height 7
click at [146, 212] on p "Please select a trip to continue" at bounding box center [191, 215] width 184 height 7
click at [171, 212] on p "Please select a trip to continue" at bounding box center [191, 215] width 184 height 7
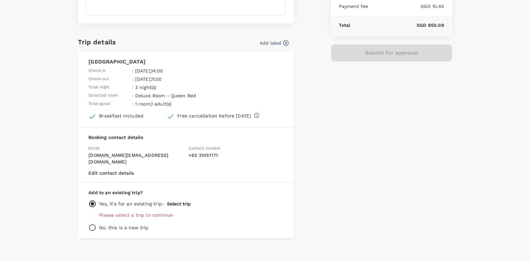
click at [175, 212] on p "Please select a trip to continue" at bounding box center [191, 215] width 184 height 7
click at [152, 212] on p "Please select a trip to continue" at bounding box center [191, 215] width 184 height 7
click at [141, 212] on p "Please select a trip to continue" at bounding box center [191, 215] width 184 height 7
click at [107, 202] on div "Add to an existing trip? Yes, it's for an existing trip - Select trip Please se…" at bounding box center [186, 211] width 216 height 56
click at [128, 201] on p "Yes, it's for an existing trip -" at bounding box center [131, 204] width 65 height 7
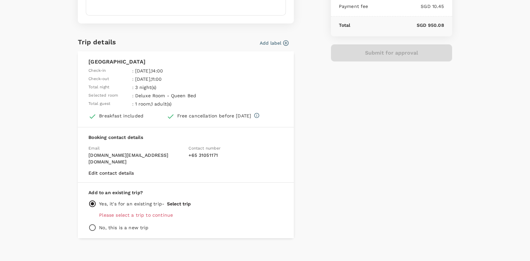
click at [127, 212] on p "Please select a trip to continue" at bounding box center [191, 215] width 184 height 7
click at [119, 212] on p "Please select a trip to continue" at bounding box center [191, 215] width 184 height 7
click at [157, 212] on p "Please select a trip to continue" at bounding box center [191, 215] width 184 height 7
click at [88, 224] on input "radio" at bounding box center [92, 228] width 8 height 8
radio input "true"
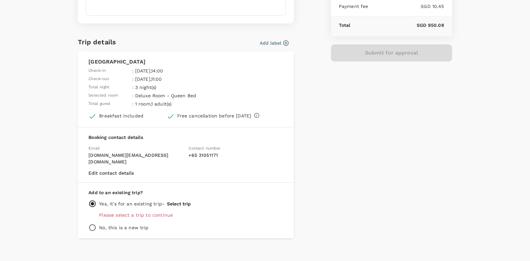
radio input "false"
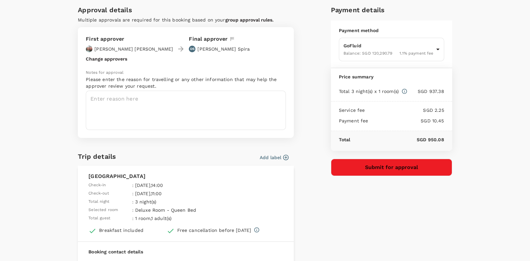
scroll to position [0, 0]
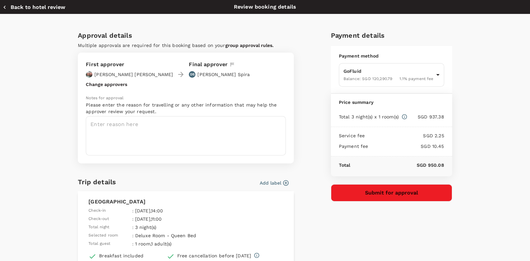
click at [31, 169] on div "Approval details Multiple approvals are required for this booking based on your…" at bounding box center [265, 209] width 530 height 391
click at [17, 98] on div "Approval details Multiple approvals are required for this booking based on your…" at bounding box center [265, 209] width 530 height 391
click at [30, 144] on div "Approval details Multiple approvals are required for this booking based on your…" at bounding box center [265, 209] width 530 height 391
click at [196, 132] on textarea at bounding box center [186, 135] width 200 height 39
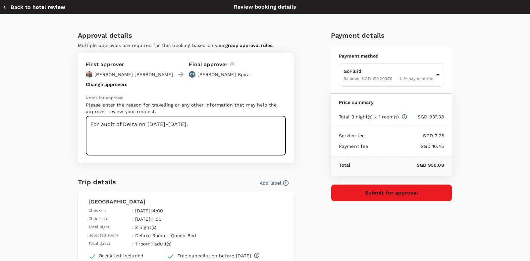
click at [227, 129] on textarea "For audit of Delta on 10-11 Nov 2025." at bounding box center [186, 135] width 200 height 39
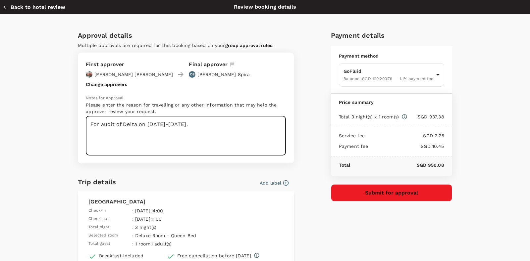
drag, startPoint x: 86, startPoint y: 123, endPoint x: 195, endPoint y: 125, distance: 109.0
click at [195, 125] on textarea "For audit of Delta on 10-11 Nov 2025." at bounding box center [186, 135] width 200 height 39
click at [183, 132] on textarea "For audit of Delta on 10-11 Nov 2025." at bounding box center [186, 135] width 200 height 39
click at [87, 125] on textarea "For audit of Delta on 10-11 Nov 2025." at bounding box center [186, 135] width 200 height 39
click at [95, 122] on textarea "Hotel booking for audit of Delta on 10-11 Nov 2025." at bounding box center [186, 135] width 200 height 39
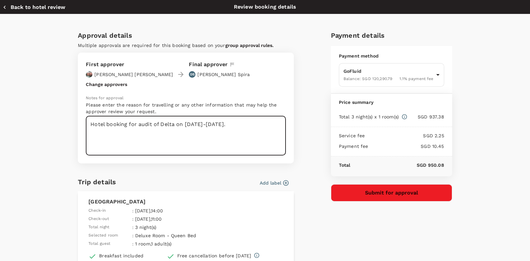
click at [119, 122] on textarea "Hotel booking for audit of Delta on 10-11 Nov 2025." at bounding box center [186, 135] width 200 height 39
drag, startPoint x: 90, startPoint y: 124, endPoint x: 228, endPoint y: 124, distance: 138.2
click at [228, 124] on textarea "Hotel booking for audit of Delta on 10-11 Nov 2025." at bounding box center [186, 135] width 200 height 39
click at [206, 123] on textarea "Hotel booking for audit of Delta on 10-11 Nov 2025." at bounding box center [186, 135] width 200 height 39
drag, startPoint x: 92, startPoint y: 123, endPoint x: 234, endPoint y: 122, distance: 141.2
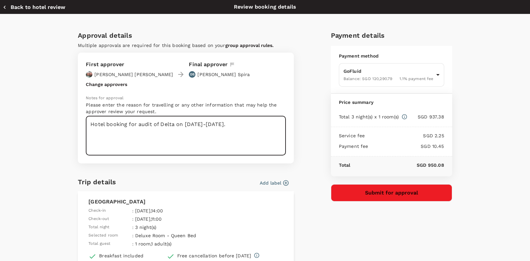
click at [234, 122] on textarea "Hotel booking for audit of Delta on 10-11 Nov 2025." at bounding box center [186, 135] width 200 height 39
click at [185, 126] on textarea "Hotel booking for audit of Delta on 10-11 Nov 2025." at bounding box center [186, 135] width 200 height 39
click at [210, 123] on textarea "Hotel booking for audit of Delta on 10-11 Nov 2025." at bounding box center [186, 135] width 200 height 39
click at [230, 123] on textarea "Hotel booking for audit of Delta on 10-11 Nov 2025." at bounding box center [186, 135] width 200 height 39
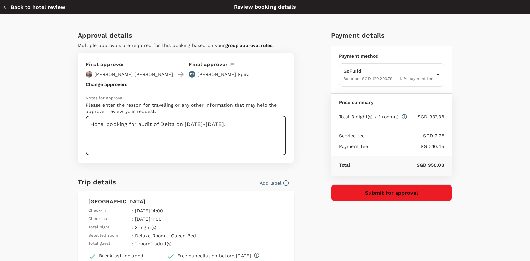
click at [230, 123] on textarea "Hotel booking for audit of Delta on 10-11 Nov 2025." at bounding box center [186, 135] width 200 height 39
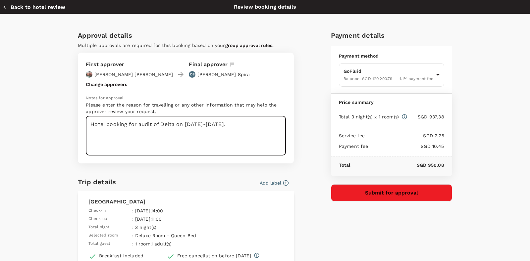
click at [230, 123] on textarea "Hotel booking for audit of Delta on 10-11 Nov 2025." at bounding box center [186, 135] width 200 height 39
click at [249, 128] on textarea "Hotel booking for audit of Delta on 10-11 Nov 2025." at bounding box center [186, 135] width 200 height 39
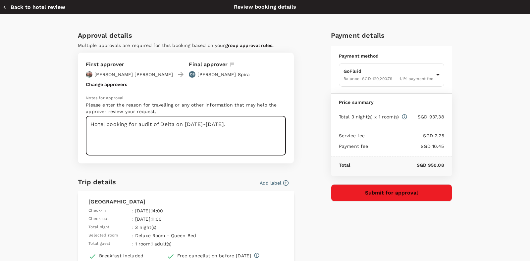
click at [249, 128] on textarea "Hotel booking for audit of Delta on 10-11 Nov 2025." at bounding box center [186, 135] width 200 height 39
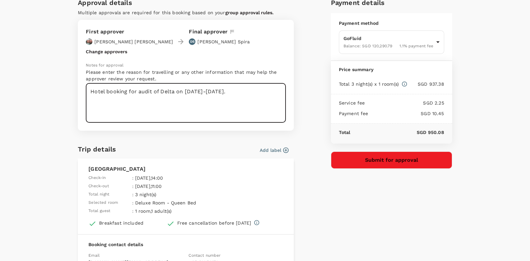
scroll to position [13, 0]
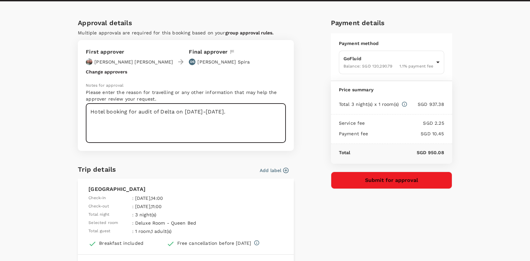
type textarea "Hotel booking for audit of Delta on 10-11 Nov 2025."
click at [505, 144] on div "Approval details Multiple approvals are required for this booking based on your…" at bounding box center [265, 197] width 530 height 391
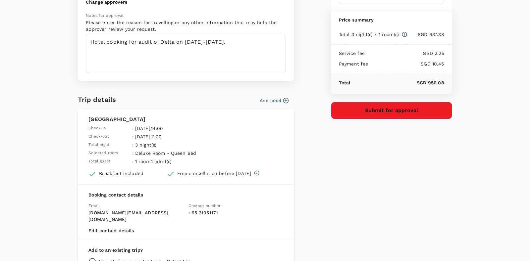
scroll to position [0, 0]
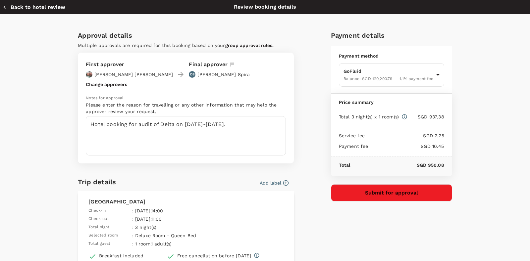
click at [505, 144] on div "Approval details Multiple approvals are required for this booking based on your…" at bounding box center [265, 209] width 530 height 391
click at [497, 118] on div "Approval details Multiple approvals are required for this booking based on your…" at bounding box center [265, 209] width 530 height 391
click at [309, 72] on div "Approval details Multiple approvals are required for this booking based on your…" at bounding box center [262, 200] width 379 height 351
click at [311, 123] on div "Approval details Multiple approvals are required for this booking based on your…" at bounding box center [262, 200] width 379 height 351
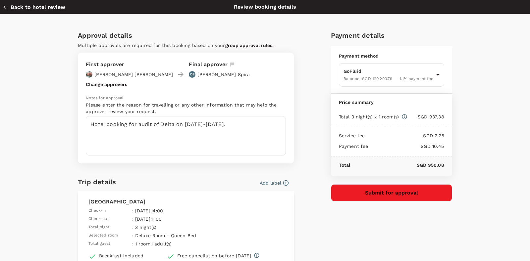
click at [311, 123] on div "Approval details Multiple approvals are required for this booking based on your…" at bounding box center [262, 200] width 379 height 351
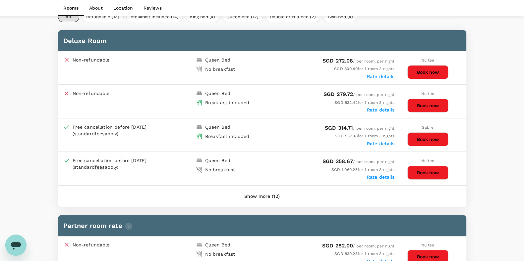
scroll to position [330, 0]
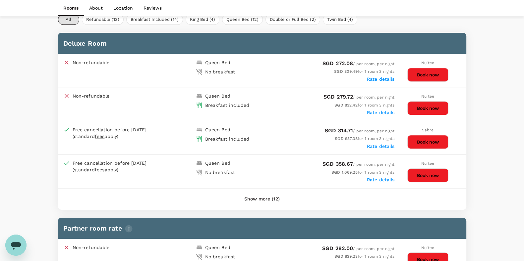
click at [426, 108] on button "Book now" at bounding box center [427, 108] width 41 height 14
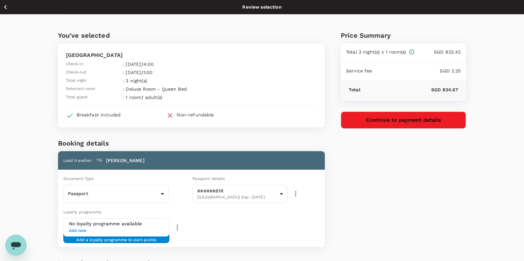
click at [484, 188] on div "You've selected Song Hotel Sydney Check-in : 09 Nov 2025 , 14:00 Check-out : 12…" at bounding box center [262, 177] width 524 height 326
click at [449, 201] on div "Price Summary Total 3 night(s) x 1 room(s) SGD 832.42 Service fee SGD 2.25 Tota…" at bounding box center [395, 177] width 141 height 326
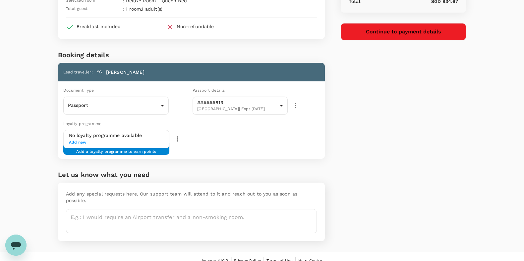
scroll to position [90, 0]
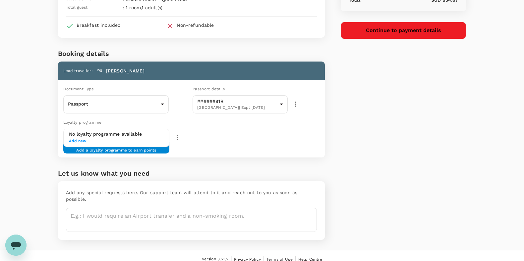
click at [408, 184] on div "Price Summary Total 3 night(s) x 1 room(s) SGD 832.42 Service fee SGD 2.25 Tota…" at bounding box center [395, 87] width 141 height 326
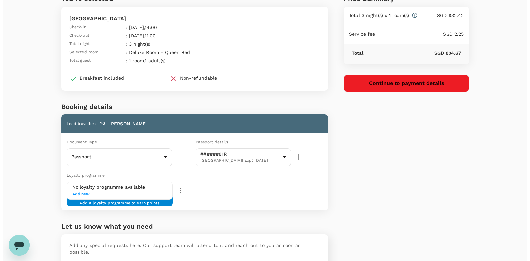
scroll to position [7, 0]
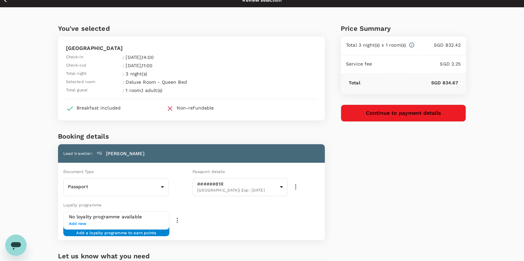
click at [444, 197] on div "Price Summary Total 3 night(s) x 1 room(s) SGD 832.42 Service fee SGD 2.25 Tota…" at bounding box center [395, 170] width 141 height 326
click at [438, 197] on div "Price Summary Total 3 night(s) x 1 room(s) SGD 832.42 Service fee SGD 2.25 Tota…" at bounding box center [395, 170] width 141 height 326
click at [413, 114] on button "Continue to payment details" at bounding box center [404, 113] width 126 height 17
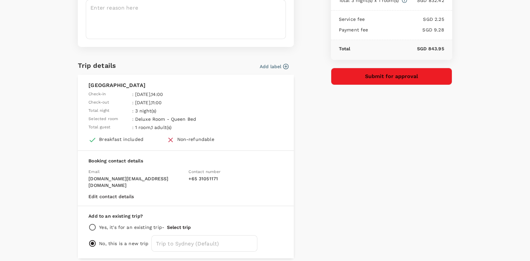
scroll to position [137, 0]
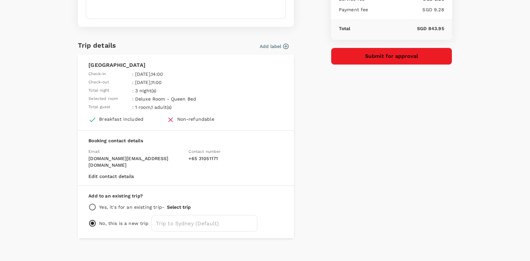
click at [503, 174] on div "Approval details Multiple approvals are required for this booking based on your…" at bounding box center [265, 72] width 530 height 391
click at [180, 205] on button "Select trip" at bounding box center [179, 207] width 24 height 5
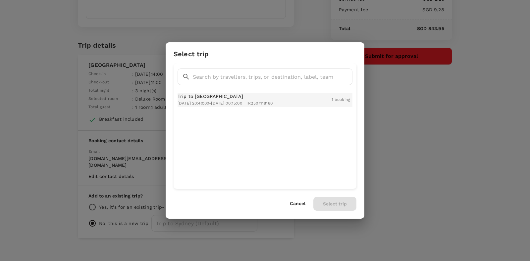
click at [222, 100] on div "Trip to Sydney 2025-11-06 20:40:00 - 2025-11-18 00:15:00 | TR2507118180" at bounding box center [225, 100] width 95 height 14
click at [328, 203] on button "Select trip" at bounding box center [334, 204] width 43 height 14
radio input "true"
radio input "false"
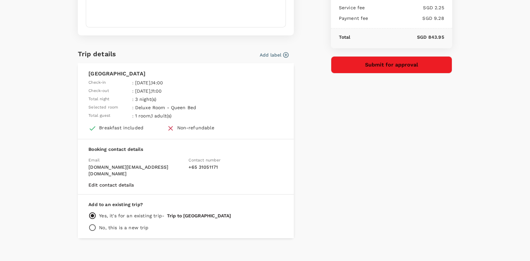
scroll to position [4, 0]
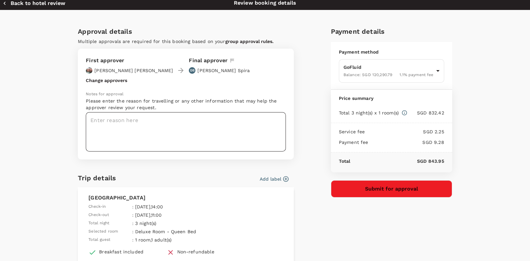
click at [106, 121] on textarea at bounding box center [186, 131] width 200 height 39
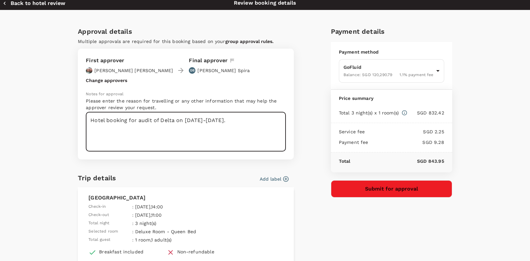
click at [176, 121] on textarea "Hotel booking for audit of Delta on 10-11 Nov 2025." at bounding box center [186, 131] width 200 height 39
click at [193, 119] on textarea "Hotel booking for audit of Delta on 10-11 Nov 2025." at bounding box center [186, 131] width 200 height 39
click at [233, 119] on textarea "Hotel booking for audit of Delta on 10-11 Nov 2025." at bounding box center [186, 131] width 200 height 39
click at [196, 119] on textarea "Hotel booking for audit of Delta on 10-11 Nov 2025." at bounding box center [186, 131] width 200 height 39
click at [198, 118] on textarea "Hotel booking for audit of Delta on 10-11 Nov 2025." at bounding box center [186, 131] width 200 height 39
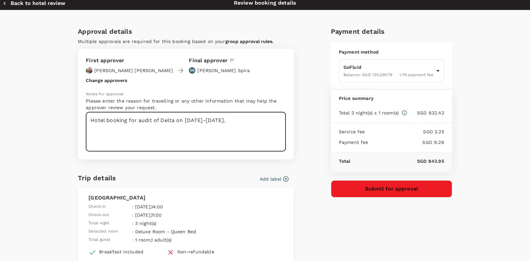
click at [232, 122] on textarea "Hotel booking for audit of Delta on 10-11 Nov 2025." at bounding box center [186, 131] width 200 height 39
click at [249, 119] on textarea "Hotel booking for audit of Delta on 10-11 Nov 2025." at bounding box center [186, 131] width 200 height 39
click at [245, 121] on textarea "Hotel booking for audit of Delta on 10-11 Nov 2025." at bounding box center [186, 131] width 200 height 39
click at [141, 121] on textarea "Hotel booking for audit of Delta on 10-11 Nov 2025." at bounding box center [186, 131] width 200 height 39
click at [230, 121] on textarea "Hotel booking for audit of Delta on 10-11 Nov 2025." at bounding box center [186, 131] width 200 height 39
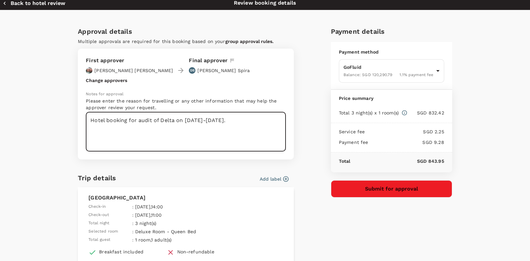
click at [230, 121] on textarea "Hotel booking for audit of Delta on 10-11 Nov 2025." at bounding box center [186, 131] width 200 height 39
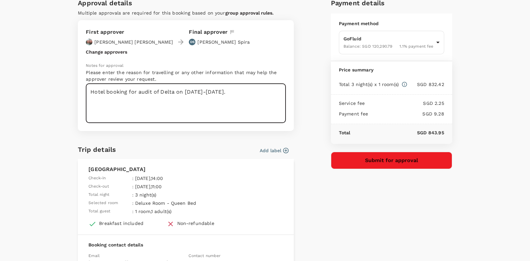
scroll to position [45, 0]
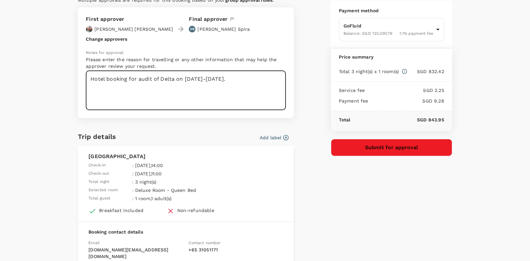
click at [252, 79] on textarea "Hotel booking for audit of Delta on 10-11 Nov 2025." at bounding box center [186, 90] width 200 height 39
click at [256, 79] on textarea "Hotel booking for audit of Delta on 10-11 Nov 2025." at bounding box center [186, 90] width 200 height 39
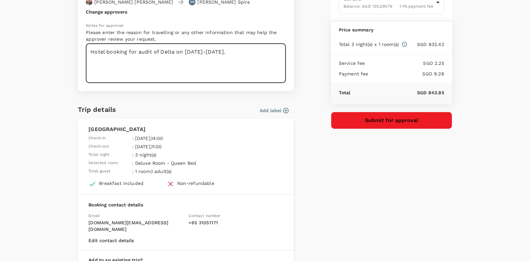
scroll to position [0, 0]
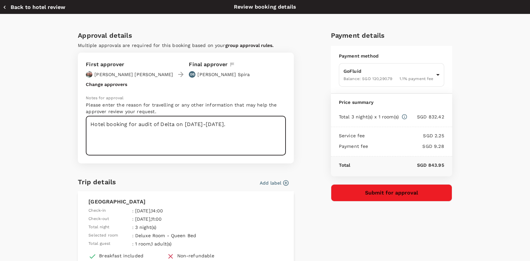
type textarea "Hotel booking for audit of Delta on 10-11 Nov 2025."
click at [501, 116] on div "Approval details Multiple approvals are required for this booking based on your…" at bounding box center [265, 205] width 530 height 383
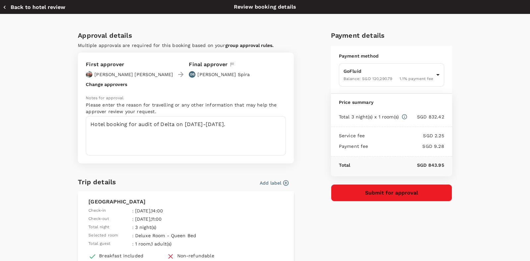
click at [504, 130] on div "Approval details Multiple approvals are required for this booking based on your…" at bounding box center [265, 205] width 530 height 383
click at [513, 162] on div "Approval details Multiple approvals are required for this booking based on your…" at bounding box center [265, 205] width 530 height 383
click at [327, 244] on div "Payment details Payment method GoFluid Balance : SGD 120,290.79 1.1 % payment f…" at bounding box center [389, 196] width 127 height 342
click at [20, 72] on div "Approval details Multiple approvals are required for this booking based on your…" at bounding box center [265, 205] width 530 height 383
click at [22, 79] on div "Approval details Multiple approvals are required for this booking based on your…" at bounding box center [265, 205] width 530 height 383
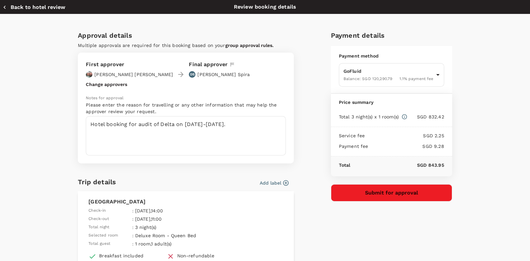
click at [23, 131] on div "Approval details Multiple approvals are required for this booking based on your…" at bounding box center [265, 205] width 530 height 383
click at [53, 117] on div "Approval details Multiple approvals are required for this booking based on your…" at bounding box center [265, 198] width 424 height 337
click at [41, 199] on div "Approval details Multiple approvals are required for this booking based on your…" at bounding box center [265, 205] width 530 height 383
click at [491, 163] on div "Approval details Multiple approvals are required for this booking based on your…" at bounding box center [265, 205] width 530 height 383
click at [494, 190] on div "Approval details Multiple approvals are required for this booking based on your…" at bounding box center [265, 205] width 530 height 383
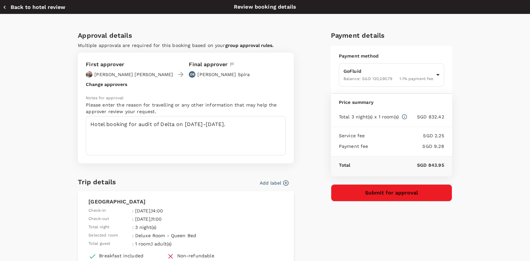
click at [500, 167] on div "Approval details Multiple approvals are required for this booking based on your…" at bounding box center [265, 205] width 530 height 383
click at [310, 126] on div "Approval details Multiple approvals are required for this booking based on your…" at bounding box center [262, 196] width 379 height 342
click at [509, 166] on div "Approval details Multiple approvals are required for this booking based on your…" at bounding box center [265, 205] width 530 height 383
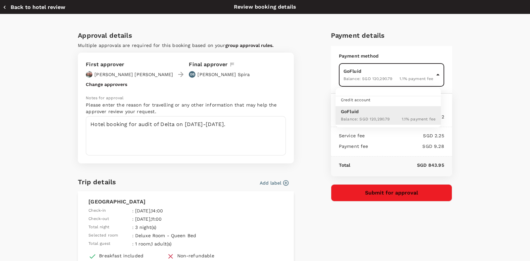
click at [434, 75] on body "Back to hotel details Review selection You've selected Song Hotel Sydney Check-…" at bounding box center [265, 172] width 530 height 359
click at [481, 140] on div at bounding box center [265, 130] width 530 height 261
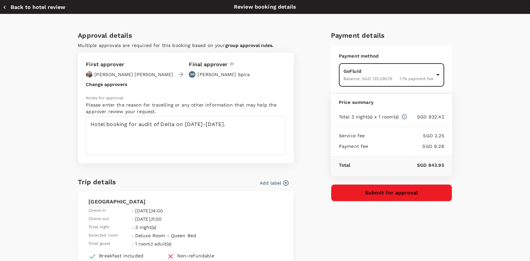
click at [9, 85] on div "Approval details Multiple approvals are required for this booking based on your…" at bounding box center [265, 205] width 530 height 383
click at [494, 211] on div "Approval details Multiple approvals are required for this booking based on your…" at bounding box center [265, 205] width 530 height 383
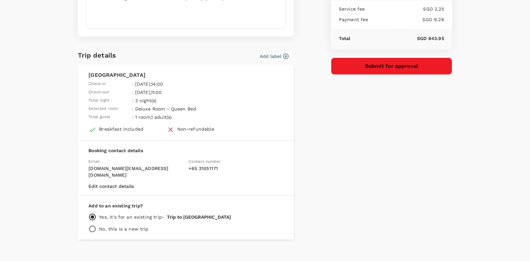
scroll to position [128, 0]
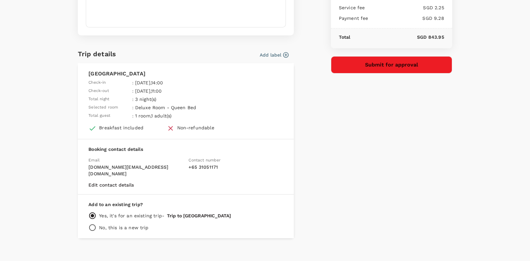
click at [319, 205] on div "Approval details Multiple approvals are required for this booking based on your…" at bounding box center [262, 68] width 379 height 342
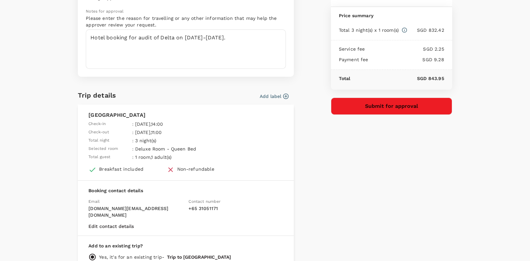
scroll to position [4, 0]
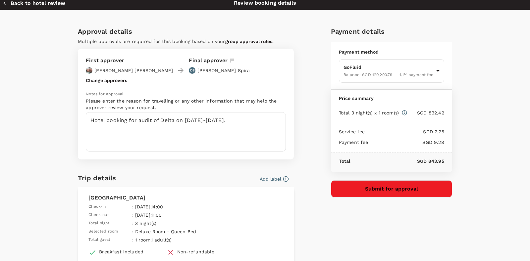
click at [27, 71] on div "Approval details Multiple approvals are required for this booking based on your…" at bounding box center [265, 201] width 530 height 383
click at [497, 216] on div "Approval details Multiple approvals are required for this booking based on your…" at bounding box center [265, 201] width 530 height 383
click at [309, 217] on div "Approval details Multiple approvals are required for this booking based on your…" at bounding box center [262, 192] width 379 height 342
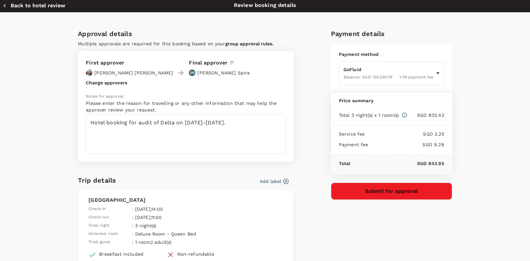
scroll to position [0, 0]
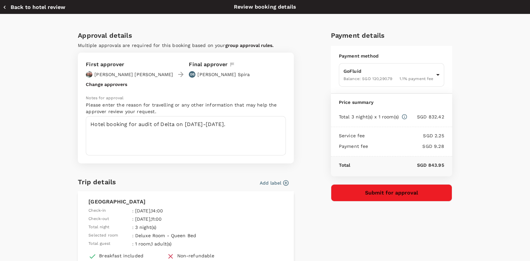
click at [496, 156] on div "Approval details Multiple approvals are required for this booking based on your…" at bounding box center [265, 205] width 530 height 383
click at [488, 219] on div "Approval details Multiple approvals are required for this booking based on your…" at bounding box center [265, 205] width 530 height 383
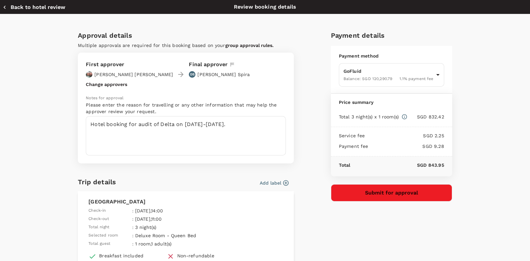
click at [357, 243] on div "Payment details Payment method GoFluid Balance : SGD 120,290.79 1.1 % payment f…" at bounding box center [389, 196] width 127 height 342
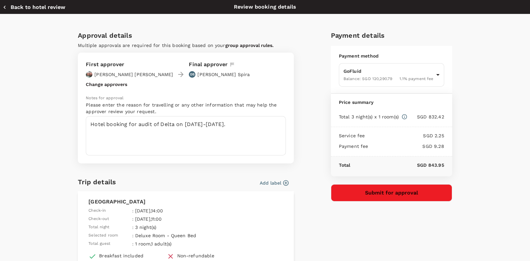
click at [357, 243] on div "Payment details Payment method GoFluid Balance : SGD 120,290.79 1.1 % payment f…" at bounding box center [389, 196] width 127 height 342
click at [494, 200] on div "Approval details Multiple approvals are required for this booking based on your…" at bounding box center [265, 205] width 530 height 383
click at [377, 231] on div "Payment details Payment method GoFluid Balance : SGD 120,290.79 1.1 % payment f…" at bounding box center [389, 196] width 127 height 342
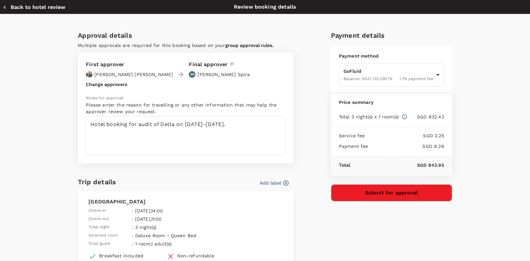
click at [496, 233] on div "Approval details Multiple approvals are required for this booking based on your…" at bounding box center [265, 205] width 530 height 383
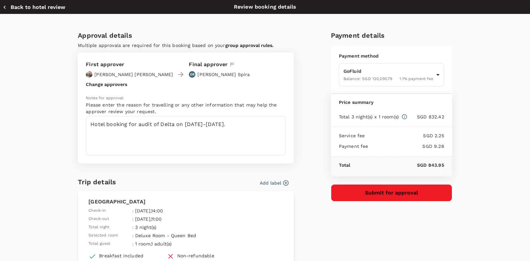
click at [496, 233] on div "Approval details Multiple approvals are required for this booking based on your…" at bounding box center [265, 205] width 530 height 383
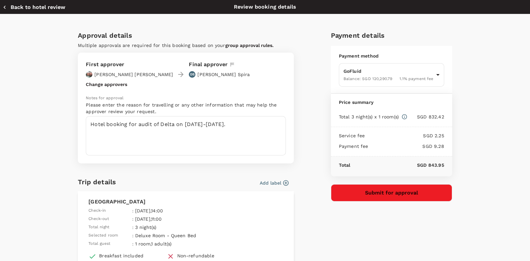
click at [496, 233] on div "Approval details Multiple approvals are required for this booking based on your…" at bounding box center [265, 205] width 530 height 383
click at [497, 150] on div "Approval details Multiple approvals are required for this booking based on your…" at bounding box center [265, 205] width 530 height 383
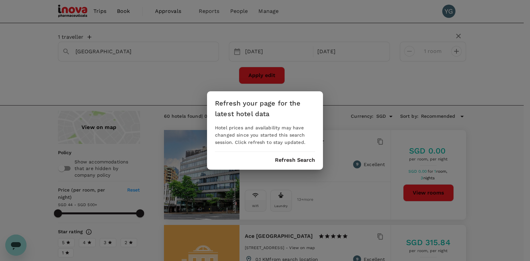
click at [17, 166] on div "Refresh your page for the latest hotel data Hotel prices and availability may h…" at bounding box center [265, 130] width 530 height 261
click at [510, 167] on div "Refresh your page for the latest hotel data Hotel prices and availability may h…" at bounding box center [265, 130] width 530 height 261
click at [292, 161] on button "Refresh Search" at bounding box center [295, 160] width 40 height 6
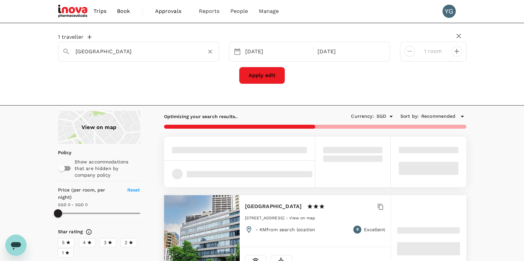
click at [100, 53] on input "[GEOGRAPHIC_DATA]" at bounding box center [136, 51] width 121 height 10
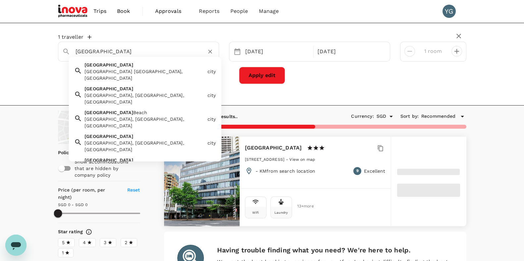
click at [126, 68] on div "[GEOGRAPHIC_DATA] [GEOGRAPHIC_DATA] [GEOGRAPHIC_DATA], [GEOGRAPHIC_DATA]" at bounding box center [143, 70] width 123 height 23
type input "[GEOGRAPHIC_DATA]"
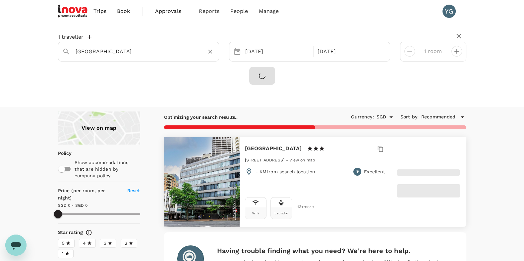
type input "500"
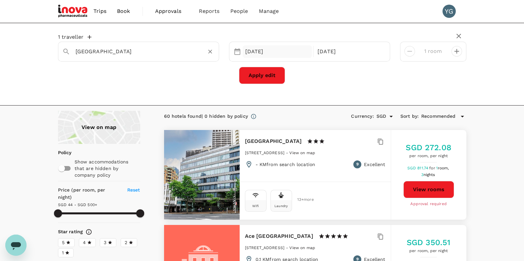
type input "[GEOGRAPHIC_DATA]"
click at [280, 50] on div "[DATE]" at bounding box center [278, 51] width 70 height 13
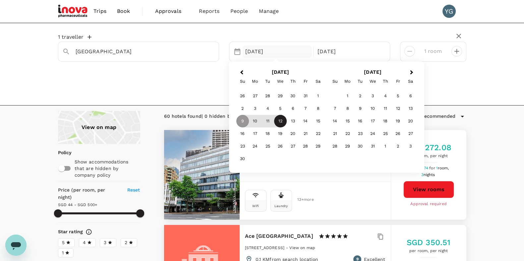
click at [283, 120] on div "12" at bounding box center [280, 121] width 13 height 13
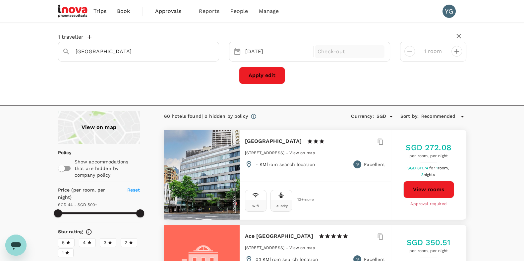
click at [372, 50] on p "Check-out" at bounding box center [349, 52] width 64 height 8
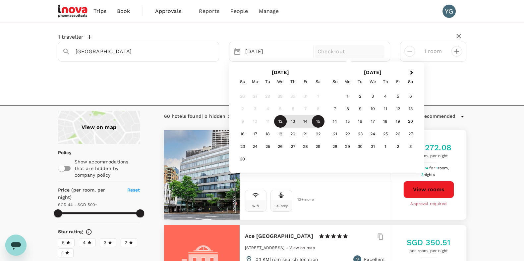
click at [318, 122] on div "15" at bounding box center [318, 121] width 13 height 13
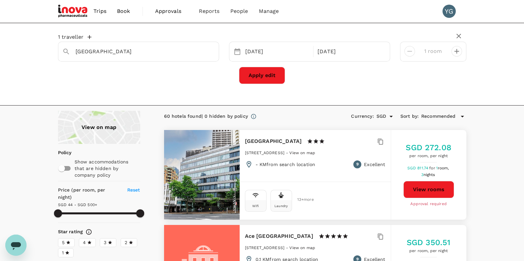
click at [255, 77] on button "Apply edit" at bounding box center [262, 75] width 46 height 17
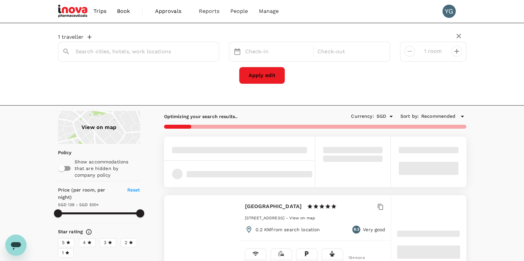
type input "Melbourne"
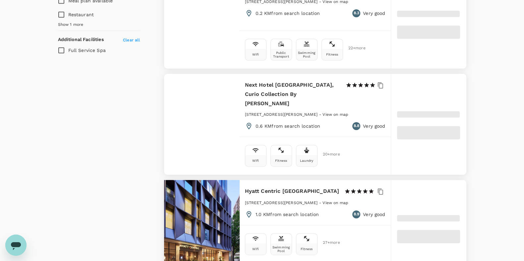
scroll to position [580, 0]
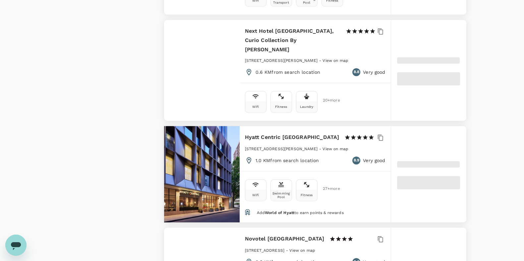
type input "499.81"
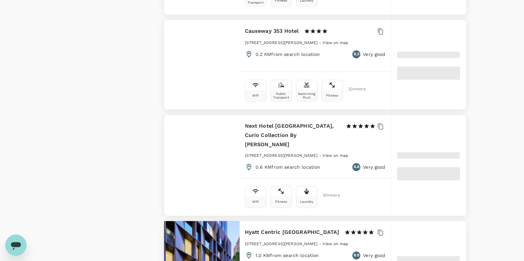
type input "38.81"
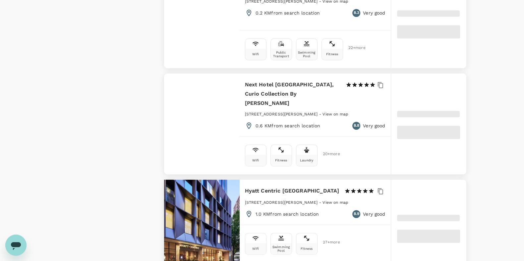
type input "499.58"
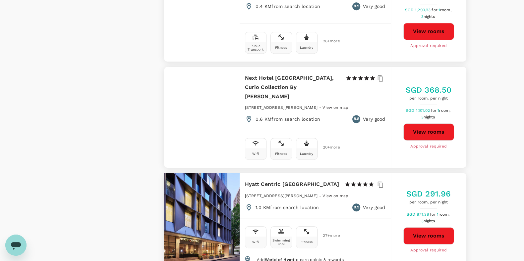
type input "34.58"
type input "499.58"
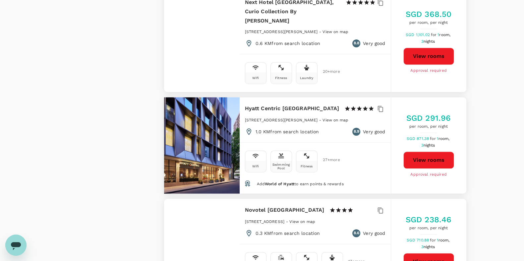
scroll to position [746, 0]
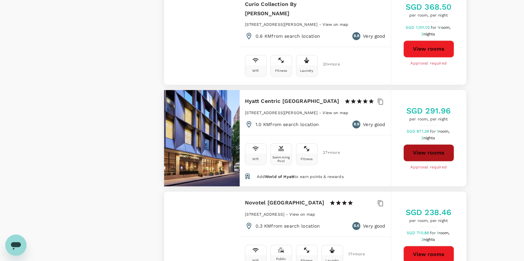
click at [432, 144] on button "View rooms" at bounding box center [428, 152] width 51 height 17
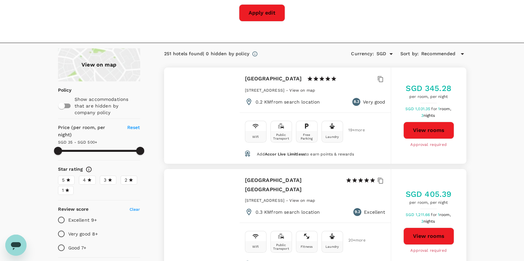
scroll to position [0, 0]
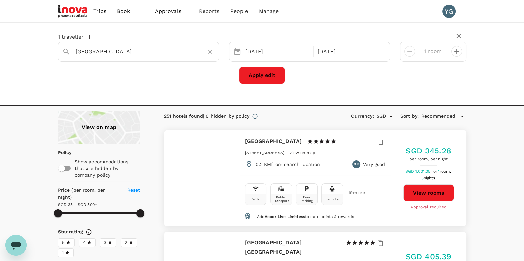
click at [109, 51] on input "Melbourne" at bounding box center [136, 51] width 121 height 10
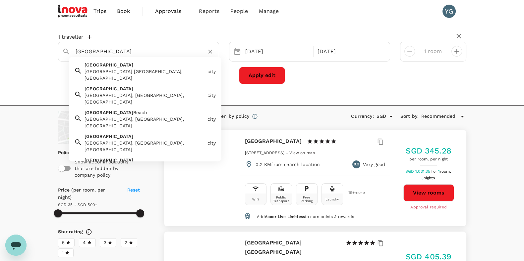
click at [109, 51] on input "Melbourne" at bounding box center [136, 51] width 121 height 10
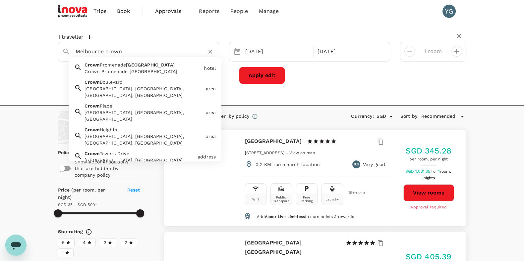
click at [122, 69] on div "Crown Promenade Melbourne" at bounding box center [142, 71] width 117 height 7
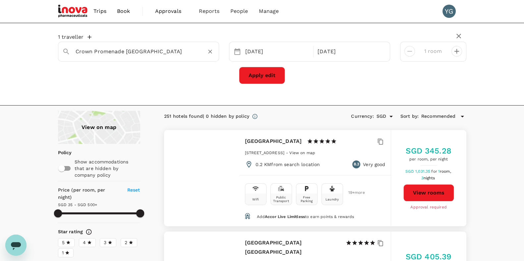
type input "Crown Promenade Melbourne"
click at [252, 76] on button "Apply edit" at bounding box center [262, 75] width 46 height 17
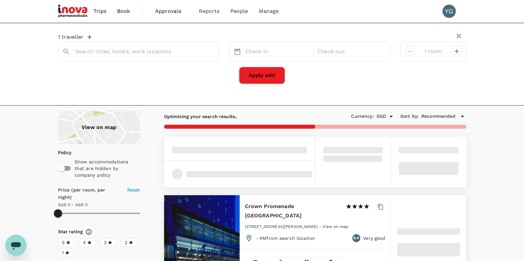
type input "Crown Promenade Melbourne"
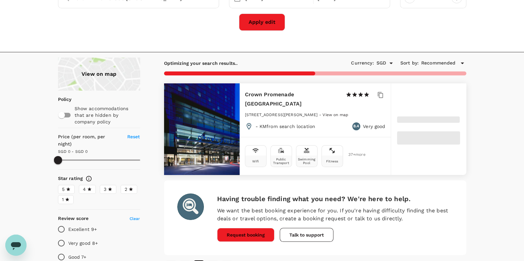
scroll to position [41, 0]
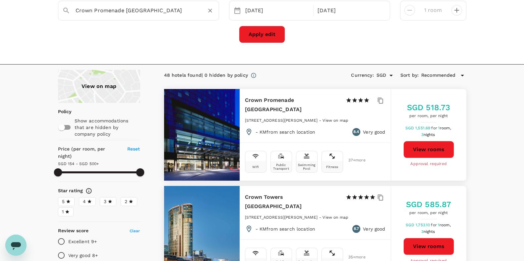
type input "499.18"
click at [428, 147] on button "View rooms" at bounding box center [428, 149] width 51 height 17
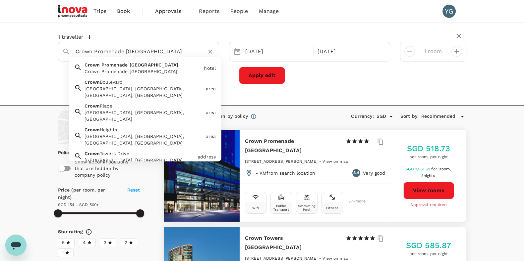
click at [166, 51] on input "Crown Promenade Melbourne" at bounding box center [136, 51] width 121 height 10
click at [125, 48] on input "Crown Promenade Melbourne" at bounding box center [136, 51] width 121 height 10
drag, startPoint x: 123, startPoint y: 51, endPoint x: 53, endPoint y: 50, distance: 69.6
click at [53, 50] on div "Crown Promenade Melbourne Crown Promenade Melbourne Crown Promenade Melbourne h…" at bounding box center [262, 52] width 418 height 20
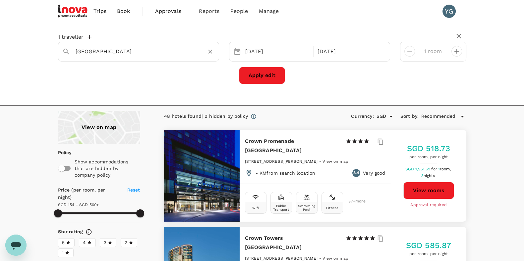
type input "Melbourne"
click at [267, 76] on button "Apply edit" at bounding box center [262, 75] width 46 height 17
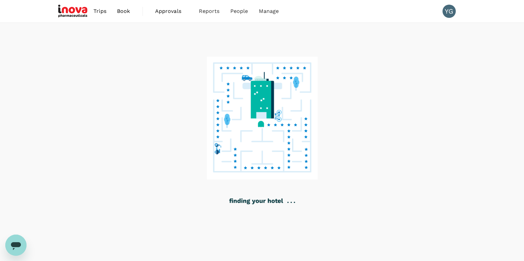
click at [409, 152] on div at bounding box center [262, 142] width 524 height 239
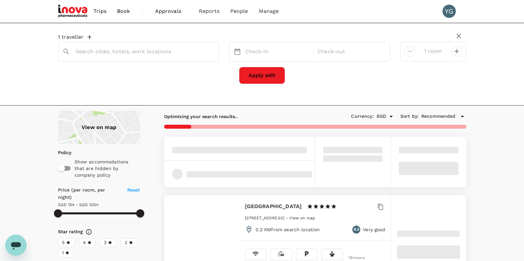
type input "Melbourne"
click at [409, 152] on span at bounding box center [429, 150] width 60 height 6
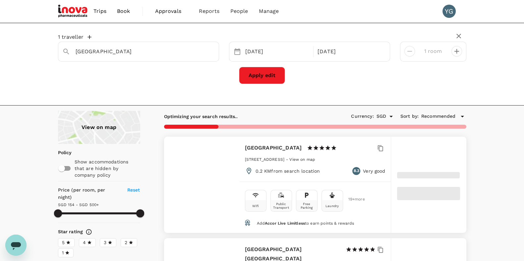
type input "499.81"
type input "38.81"
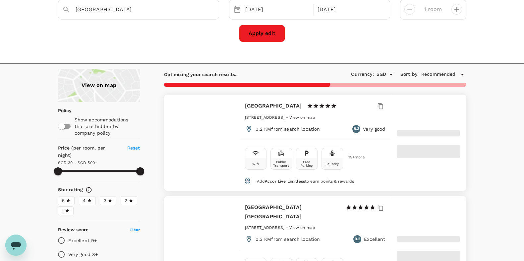
scroll to position [124, 0]
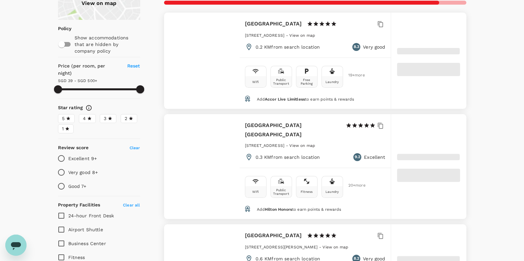
type input "499.58"
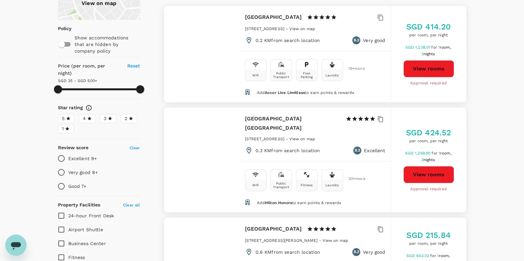
type input "34.58"
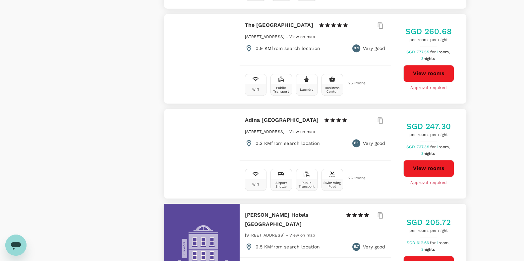
scroll to position [870, 0]
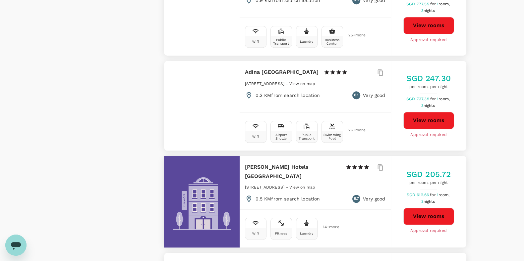
click at [426, 112] on button "View rooms" at bounding box center [428, 120] width 51 height 17
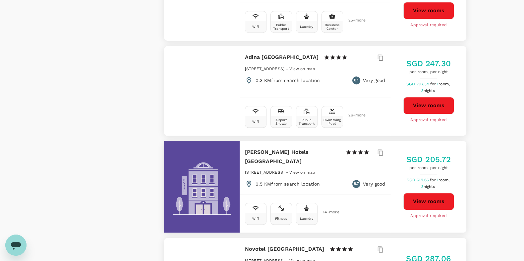
scroll to position [751, 0]
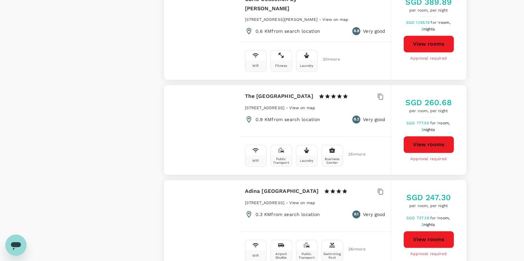
type input "499.58"
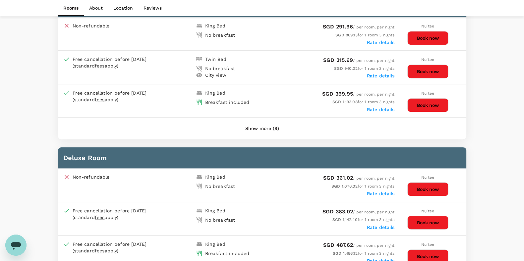
scroll to position [280, 0]
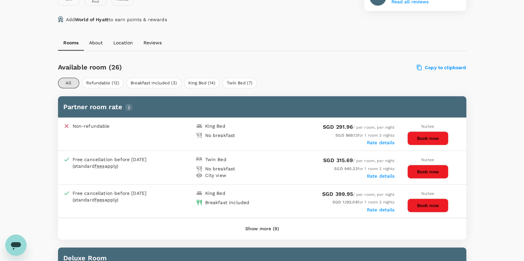
click at [339, 35] on div "Rooms About Location Reviews" at bounding box center [262, 43] width 408 height 16
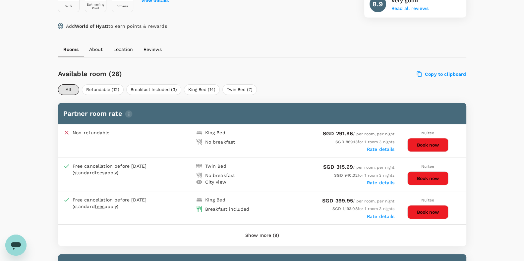
scroll to position [290, 0]
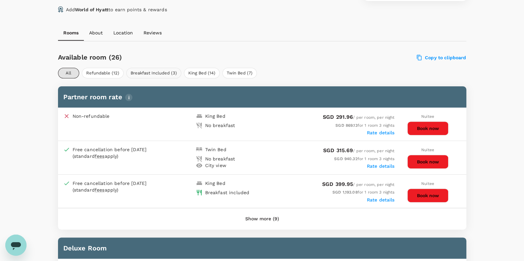
click at [147, 71] on button "Breakfast Included (3)" at bounding box center [153, 73] width 55 height 11
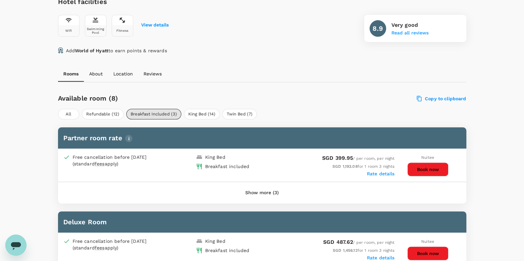
scroll to position [207, 0]
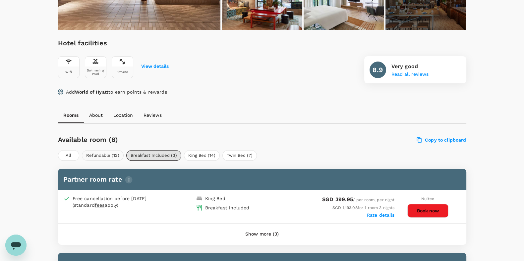
click at [96, 155] on button "Refundable (12)" at bounding box center [103, 155] width 42 height 11
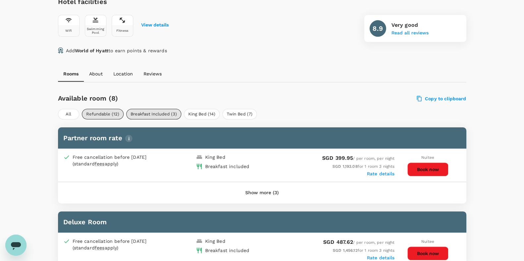
scroll to position [290, 0]
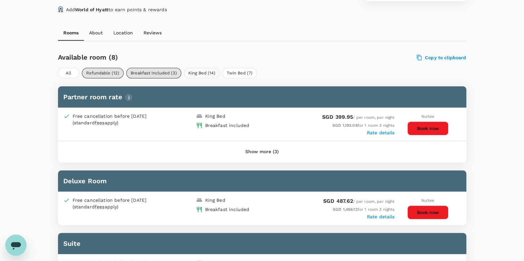
click at [197, 70] on button "King Bed (14)" at bounding box center [202, 73] width 36 height 11
click at [240, 70] on button "Twin Bed (7)" at bounding box center [239, 73] width 34 height 11
click at [68, 72] on button "All" at bounding box center [68, 73] width 21 height 11
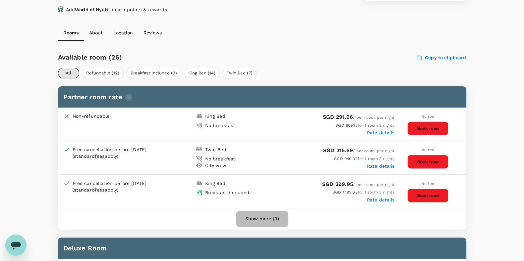
click at [257, 216] on button "Show more (9)" at bounding box center [262, 219] width 52 height 16
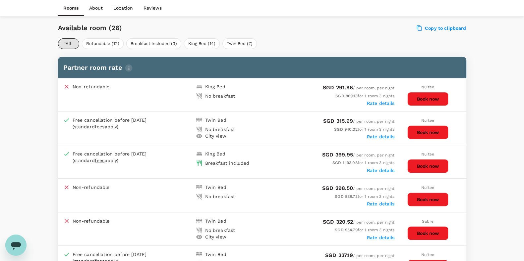
scroll to position [331, 0]
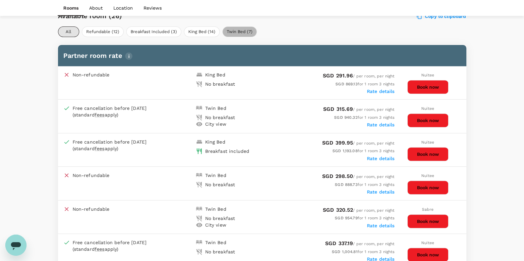
click at [234, 33] on button "Twin Bed (7)" at bounding box center [239, 32] width 34 height 11
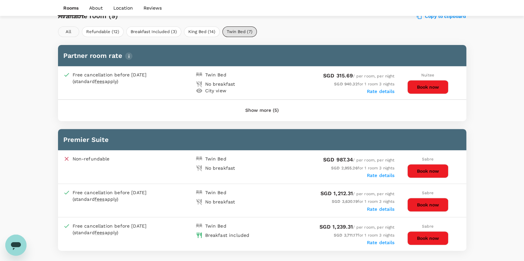
click at [67, 29] on button "All" at bounding box center [68, 32] width 21 height 11
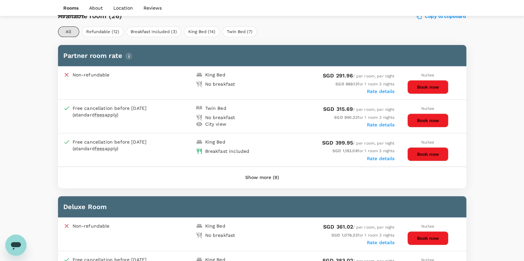
click at [379, 158] on label "Rate details" at bounding box center [381, 158] width 28 height 5
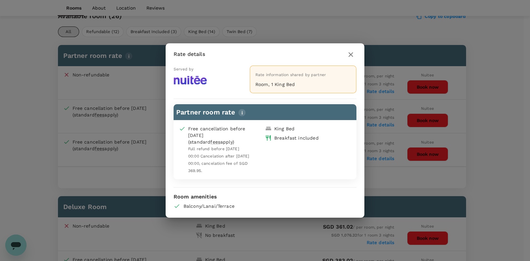
click at [323, 198] on p "Room amenities" at bounding box center [265, 197] width 183 height 8
click at [351, 52] on icon "button" at bounding box center [351, 55] width 8 height 8
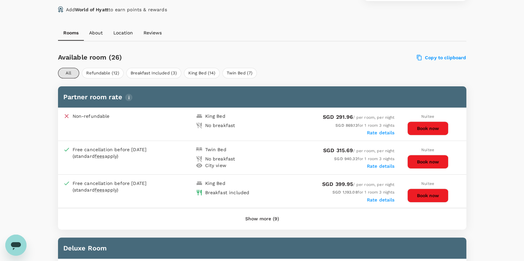
scroll to position [249, 0]
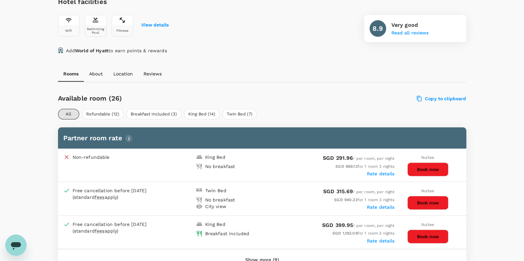
click at [439, 170] on button "Book now" at bounding box center [427, 170] width 41 height 14
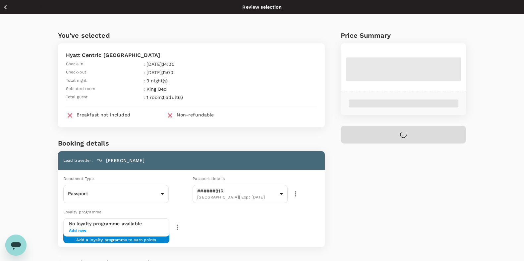
click at [457, 202] on div "Price Summary" at bounding box center [395, 177] width 141 height 326
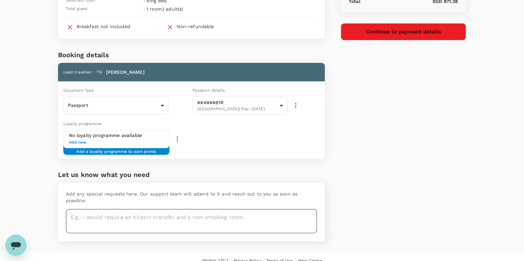
scroll to position [90, 0]
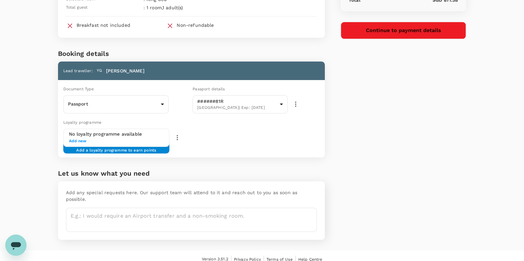
click at [20, 135] on div "You've selected Hyatt Centric Melbourne Check-in : 12 Nov 2025 , 14:00 Check-ou…" at bounding box center [262, 87] width 524 height 326
click at [413, 184] on div "Price Summary Total 3 night(s) x 1 room(s) SGD 869.13 Service fee SGD 2.25 Tota…" at bounding box center [395, 87] width 141 height 326
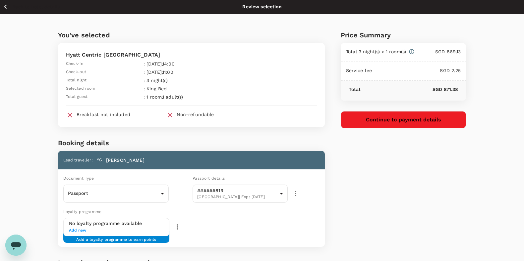
scroll to position [0, 0]
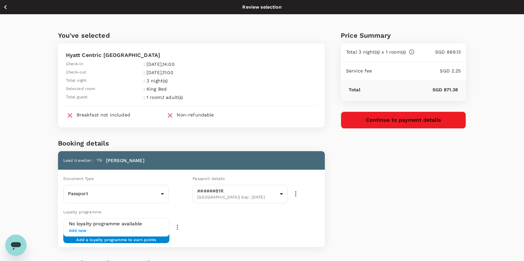
click at [32, 79] on div "You've selected Hyatt Centric Melbourne Check-in : 12 Nov 2025 , 14:00 Check-ou…" at bounding box center [262, 177] width 524 height 326
click at [15, 110] on div "You've selected Hyatt Centric Melbourne Check-in : 12 Nov 2025 , 14:00 Check-ou…" at bounding box center [262, 177] width 524 height 326
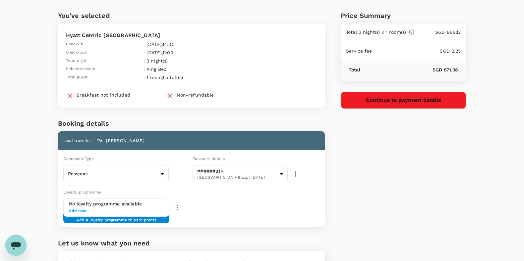
scroll to position [7, 0]
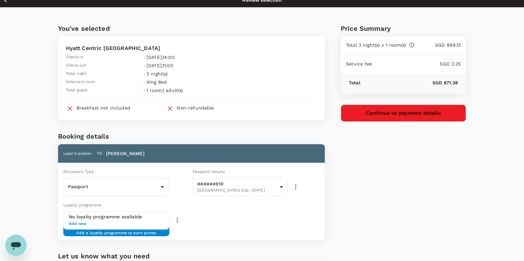
click at [447, 181] on div "Price Summary Total 3 night(s) x 1 room(s) SGD 869.13 Service fee SGD 2.25 Tota…" at bounding box center [395, 170] width 141 height 326
click at [346, 181] on div "Price Summary Total 3 night(s) x 1 room(s) SGD 869.13 Service fee SGD 2.25 Tota…" at bounding box center [395, 170] width 141 height 326
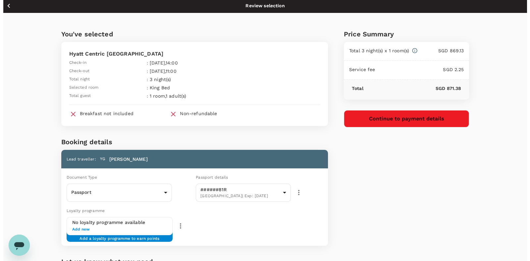
scroll to position [0, 0]
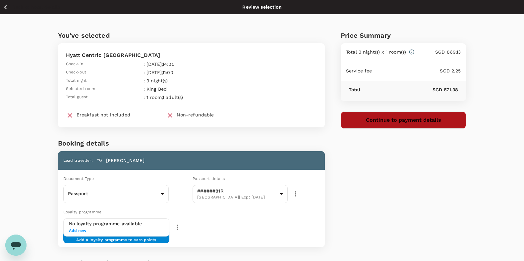
click at [420, 116] on button "Continue to payment details" at bounding box center [404, 120] width 126 height 17
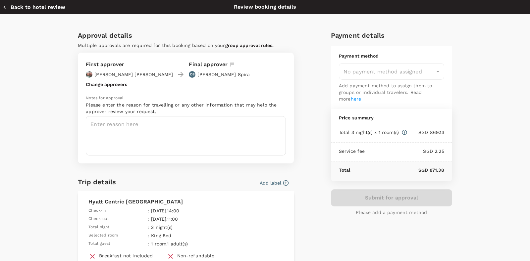
type input "9e677c2c-1b51-4fb9-8b8e-e61d94c42ce6"
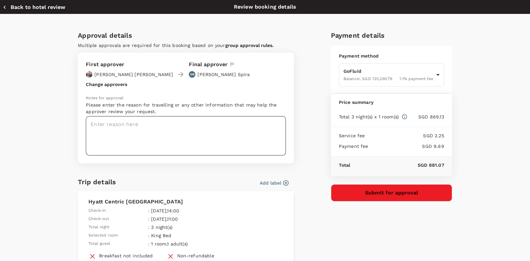
click at [124, 128] on textarea at bounding box center [186, 135] width 200 height 39
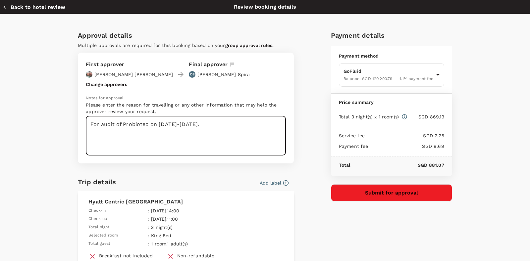
click at [137, 125] on textarea "For audit of Probiotec on 13-14 Nov 2025." at bounding box center [186, 135] width 200 height 39
drag, startPoint x: 130, startPoint y: 125, endPoint x: 214, endPoint y: 121, distance: 83.6
click at [214, 121] on textarea "For audit of Probiotec on 13-14 Nov 2025." at bounding box center [186, 135] width 200 height 39
click at [212, 139] on textarea "For audit of Probiotec on 13-14 Nov 2025." at bounding box center [186, 135] width 200 height 39
click at [119, 148] on textarea "For audit of Probiotec on 13-14 Nov 2025." at bounding box center [186, 135] width 200 height 39
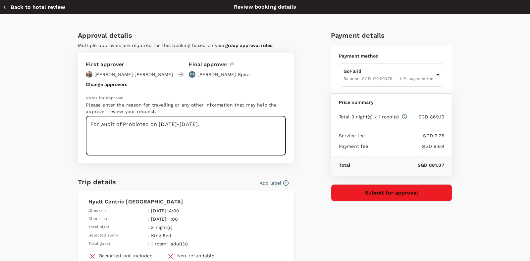
drag, startPoint x: 87, startPoint y: 122, endPoint x: 210, endPoint y: 125, distance: 122.6
click at [210, 125] on textarea "For audit of Probiotec on 13-14 Nov 2025." at bounding box center [186, 135] width 200 height 39
click at [180, 139] on textarea "For audit of Probiotec on 13-14 Nov 2025." at bounding box center [186, 135] width 200 height 39
click at [108, 121] on textarea "For audit of Probiotec on 13-14 Nov 2025." at bounding box center [186, 135] width 200 height 39
click at [231, 132] on textarea "For audit of Probiotec on 13-14 Nov 2025." at bounding box center [186, 135] width 200 height 39
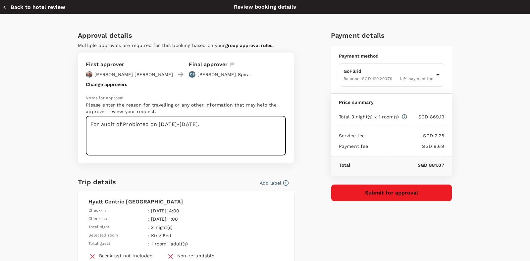
type textarea "For audit of Probiotec on 13-14 Nov 2025."
click at [487, 204] on div "Approval details Multiple approvals are required for this booking based on your…" at bounding box center [265, 209] width 530 height 391
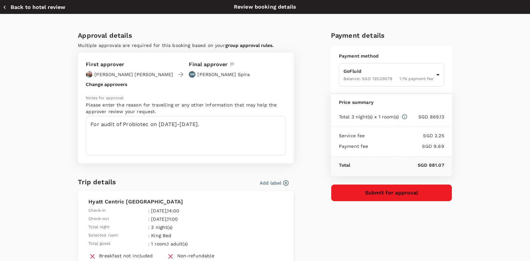
click at [33, 150] on div "Approval details Multiple approvals are required for this booking based on your…" at bounding box center [265, 209] width 530 height 391
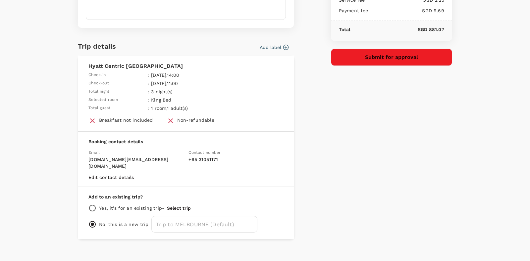
scroll to position [137, 0]
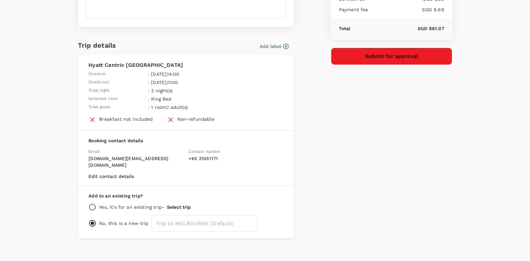
click at [89, 203] on input "radio" at bounding box center [92, 207] width 8 height 8
radio input "true"
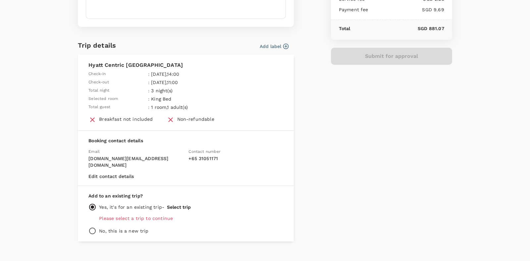
radio input "false"
click at [182, 205] on button "Select trip" at bounding box center [179, 207] width 24 height 5
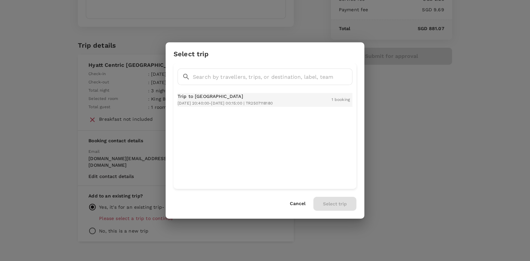
click at [306, 101] on div "Trip to Sydney 2025-11-06 20:40:00 - 2025-11-18 00:15:00 | TR2507118180 1 booki…" at bounding box center [265, 100] width 175 height 14
click at [339, 207] on button "Select trip" at bounding box center [334, 204] width 43 height 14
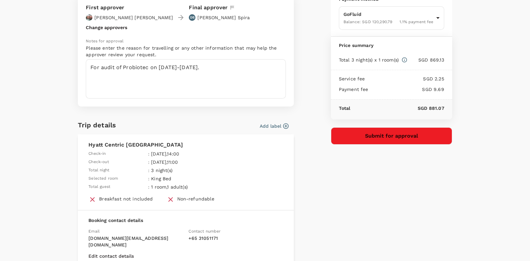
scroll to position [4, 0]
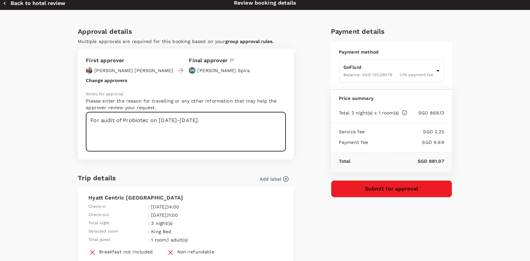
click at [131, 122] on textarea "For audit of Probiotec on 13-14 Nov 2025." at bounding box center [186, 131] width 200 height 39
click at [151, 119] on textarea "For audit of Probiotec on 13-14 Nov 2025." at bounding box center [186, 131] width 200 height 39
click at [224, 122] on textarea "For audit of Probiotec on 13-14 Nov 2025." at bounding box center [186, 131] width 200 height 39
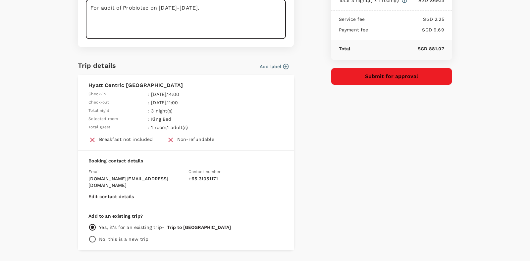
scroll to position [124, 0]
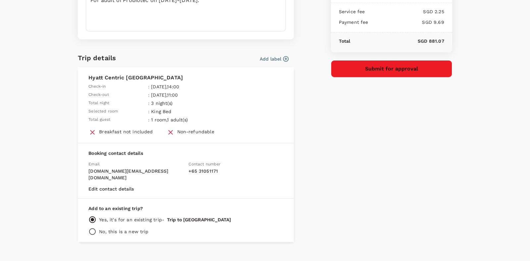
click at [412, 208] on div "Payment details Payment method GoFluid Balance : SGD 120,290.79 1.1 % payment f…" at bounding box center [389, 72] width 127 height 342
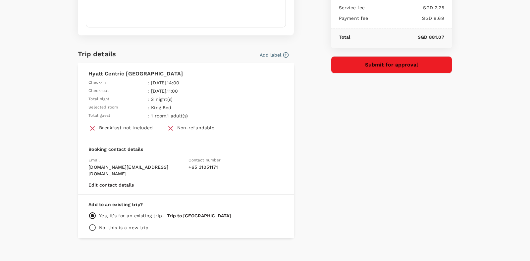
click at [313, 191] on div "Approval details Multiple approvals are required for this booking based on your…" at bounding box center [262, 68] width 379 height 342
click at [304, 170] on div "Approval details Multiple approvals are required for this booking based on your…" at bounding box center [262, 68] width 379 height 342
click at [517, 156] on div "Approval details Multiple approvals are required for this booking based on your…" at bounding box center [265, 77] width 530 height 383
click at [492, 183] on div "Approval details Multiple approvals are required for this booking based on your…" at bounding box center [265, 77] width 530 height 383
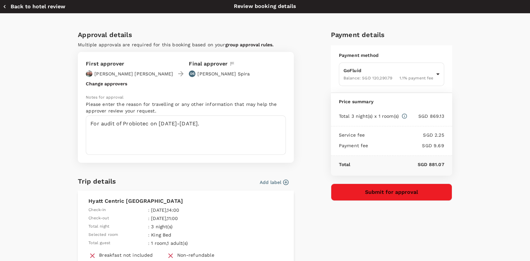
scroll to position [0, 0]
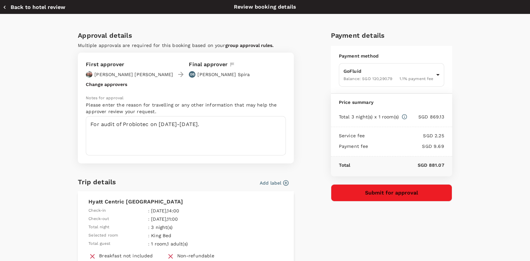
click at [492, 183] on div "Approval details Multiple approvals are required for this booking based on your…" at bounding box center [265, 205] width 530 height 383
click at [29, 120] on div "Approval details Multiple approvals are required for this booking based on your…" at bounding box center [265, 205] width 530 height 383
click at [489, 203] on div "Approval details Multiple approvals are required for this booking based on your…" at bounding box center [265, 205] width 530 height 383
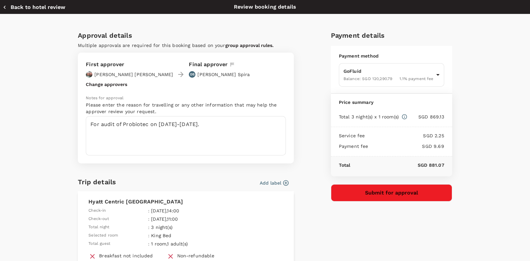
click at [41, 111] on div "Approval details Multiple approvals are required for this booking based on your…" at bounding box center [265, 205] width 530 height 383
click at [32, 200] on div "Approval details Multiple approvals are required for this booking based on your…" at bounding box center [265, 205] width 530 height 383
click at [507, 132] on div "Approval details Multiple approvals are required for this booking based on your…" at bounding box center [265, 205] width 530 height 383
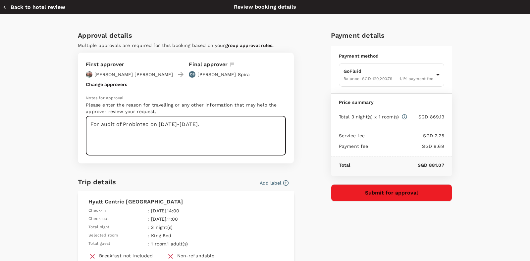
drag, startPoint x: 90, startPoint y: 125, endPoint x: 83, endPoint y: 127, distance: 7.9
click at [86, 127] on textarea "For audit of Probiotec on 13-14 Nov 2025." at bounding box center [186, 135] width 200 height 39
type textarea "Hotel booking for audit of Probiotec on 13-14 Nov 2025."
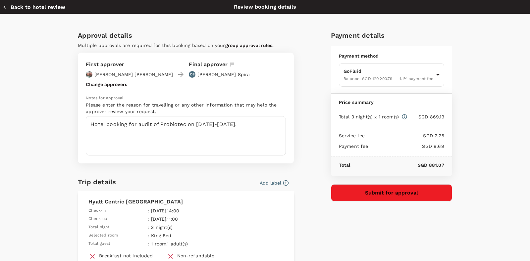
click at [488, 130] on div "Approval details Multiple approvals are required for this booking based on your…" at bounding box center [265, 205] width 530 height 383
click at [505, 133] on div "Approval details Multiple approvals are required for this booking based on your…" at bounding box center [265, 205] width 530 height 383
click at [34, 95] on div "Approval details Multiple approvals are required for this booking based on your…" at bounding box center [265, 205] width 530 height 383
click at [26, 137] on div "Approval details Multiple approvals are required for this booking based on your…" at bounding box center [265, 205] width 530 height 383
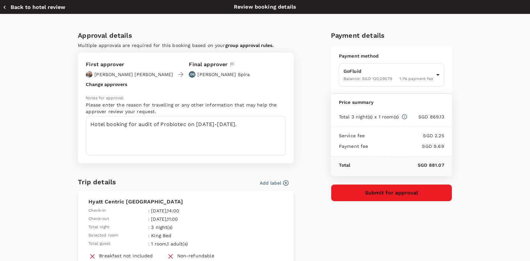
click at [5, 7] on icon "button" at bounding box center [4, 7] width 7 height 7
type input "9e677c2c-1b51-4fb9-8b8e-e61d94c42ce6"
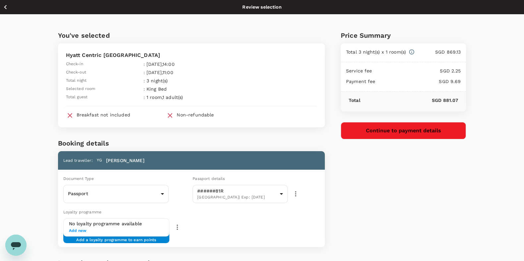
click at [20, 104] on div "You've selected Hyatt Centric Melbourne Check-in : 12 Nov 2025 , 14:00 Check-ou…" at bounding box center [262, 177] width 524 height 326
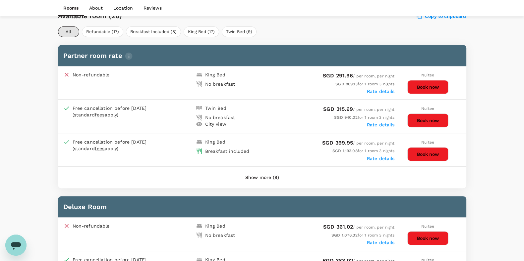
scroll to position [328, 0]
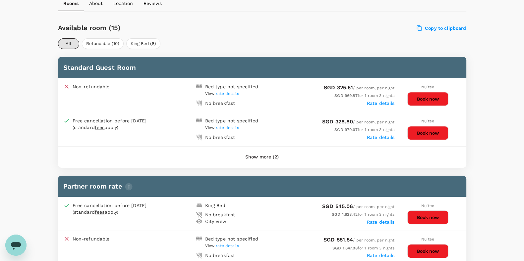
scroll to position [287, 0]
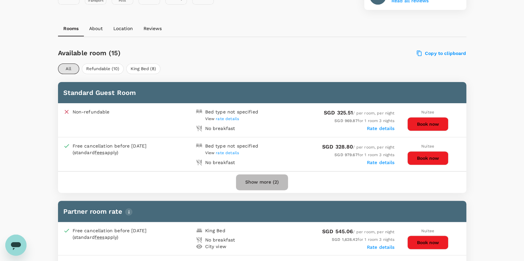
click at [263, 177] on button "Show more (2)" at bounding box center [262, 183] width 52 height 16
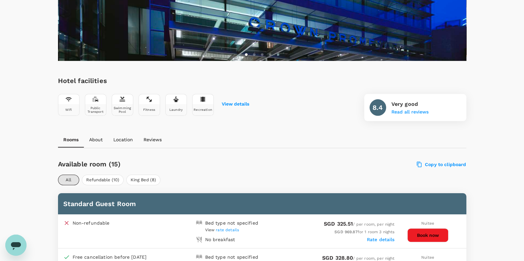
scroll to position [163, 0]
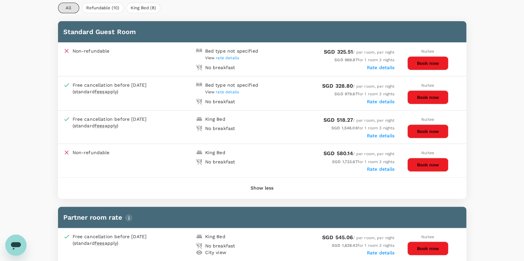
scroll to position [290, 0]
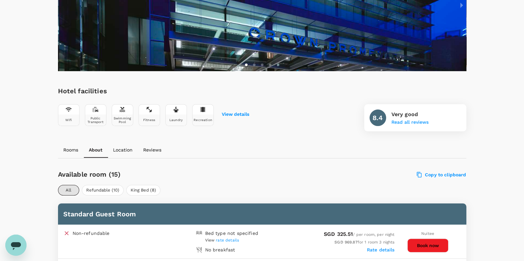
scroll to position [207, 0]
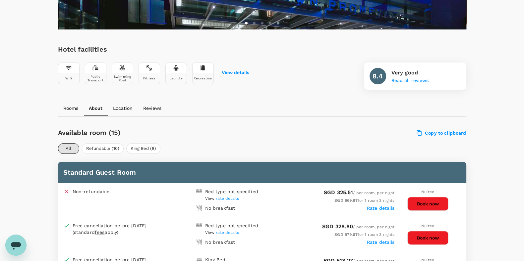
click at [383, 242] on label "Rate details" at bounding box center [381, 242] width 28 height 5
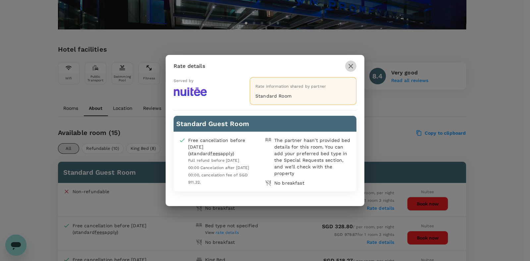
click at [349, 66] on icon "button" at bounding box center [351, 66] width 8 height 8
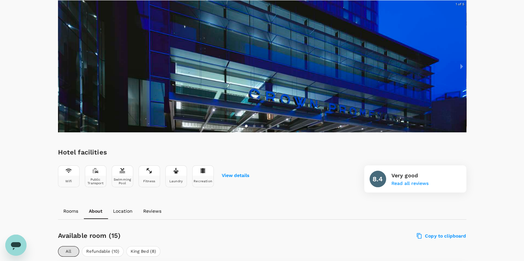
scroll to position [0, 0]
